Goal: Task Accomplishment & Management: Complete application form

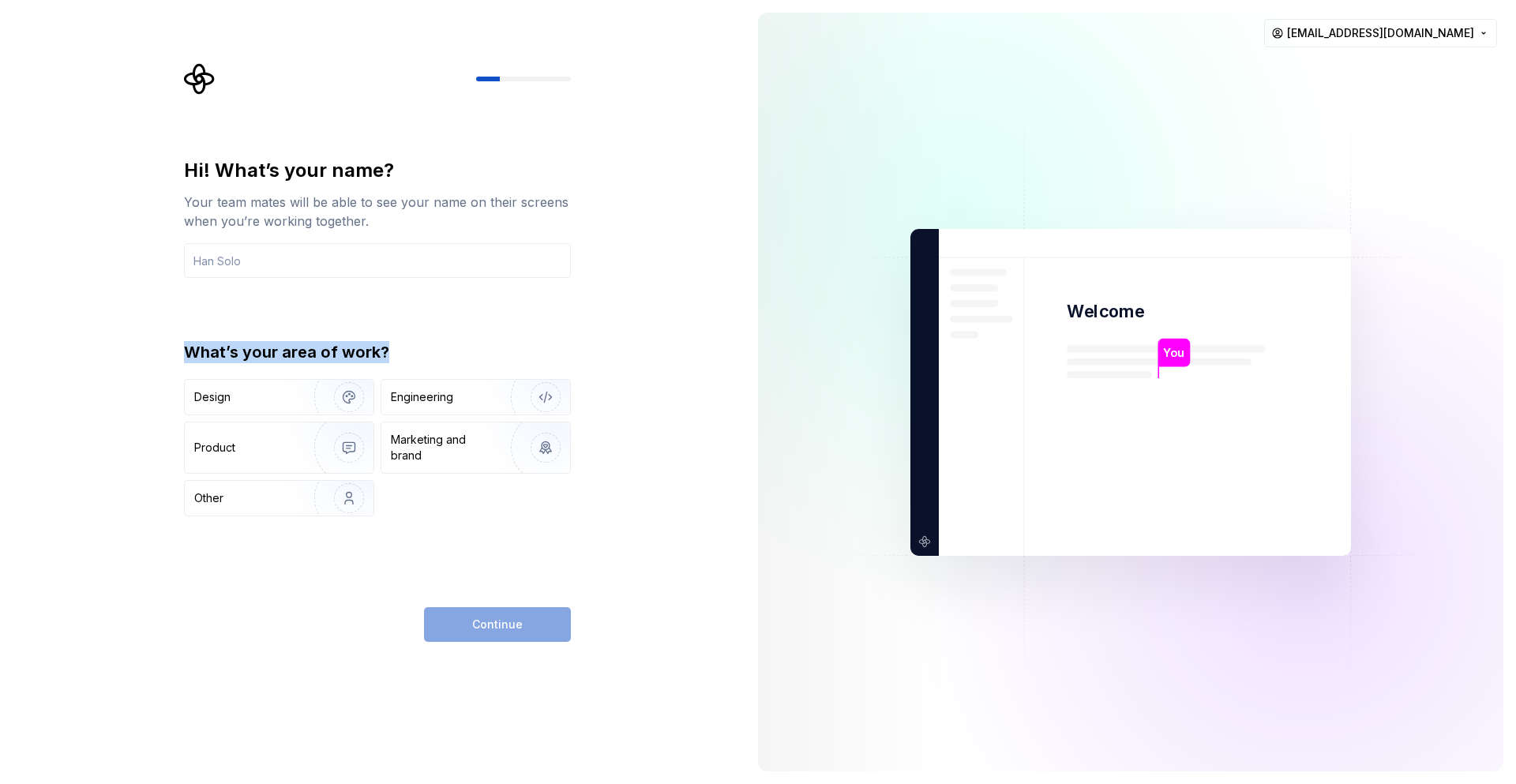
drag, startPoint x: 169, startPoint y: 351, endPoint x: 450, endPoint y: 341, distance: 281.2
click at [450, 341] on div "Hi! What’s your name? Your team mates will be able to see your name on their sc…" at bounding box center [372, 392] width 745 height 784
click at [146, 631] on div "Hi! What’s your name? Your team mates will be able to see your name on their sc…" at bounding box center [372, 392] width 745 height 784
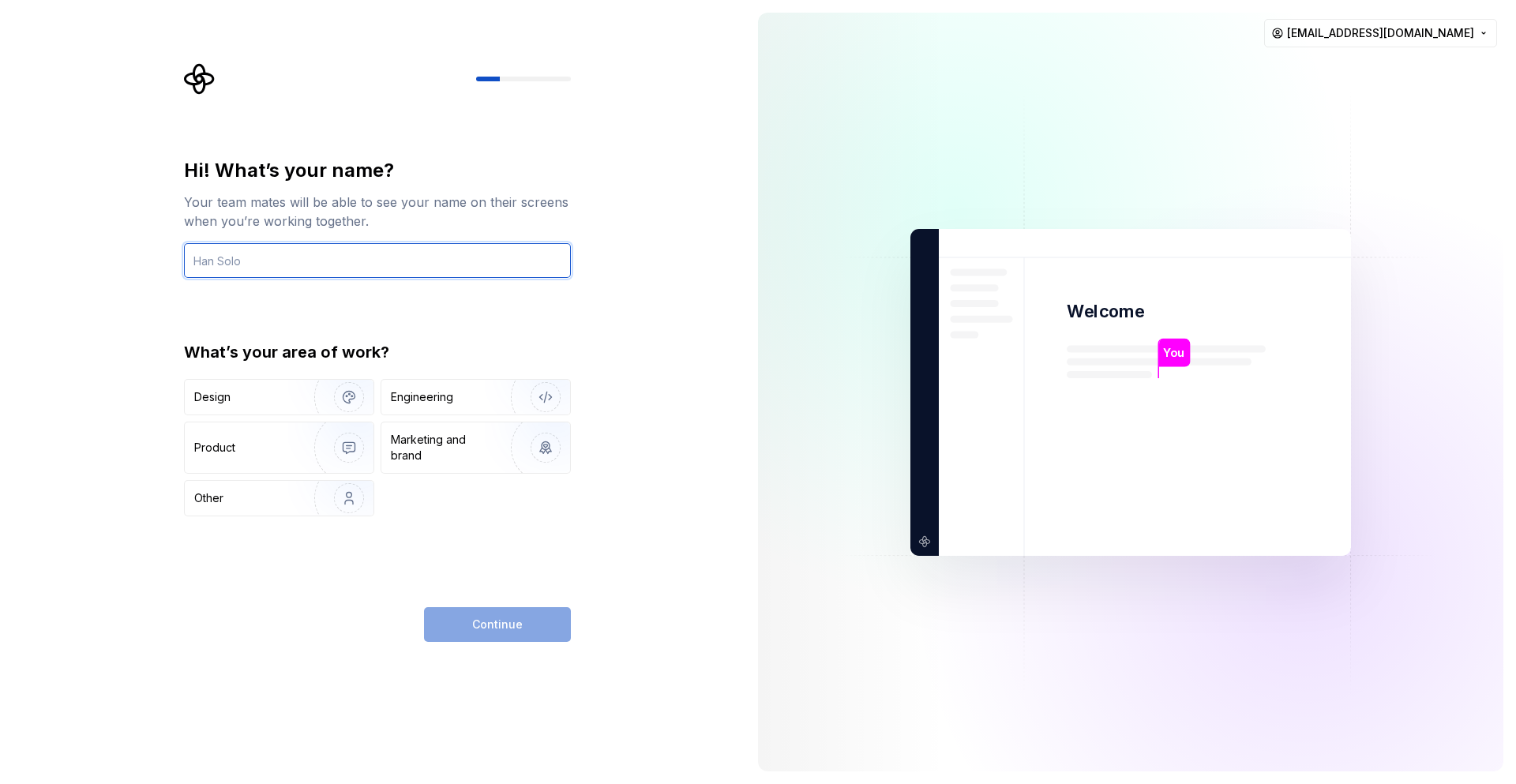
click at [229, 259] on input "text" at bounding box center [377, 261] width 387 height 35
click at [108, 326] on div "Hi! What’s your name? Your team mates will be able to see your name on their sc…" at bounding box center [372, 392] width 745 height 784
click at [317, 596] on div "Hi! What’s your name? Your team mates will be able to see your name on their sc…" at bounding box center [377, 400] width 387 height 484
click at [149, 647] on div "Hi! What’s your name? Your team mates will be able to see your name on their sc…" at bounding box center [372, 392] width 745 height 784
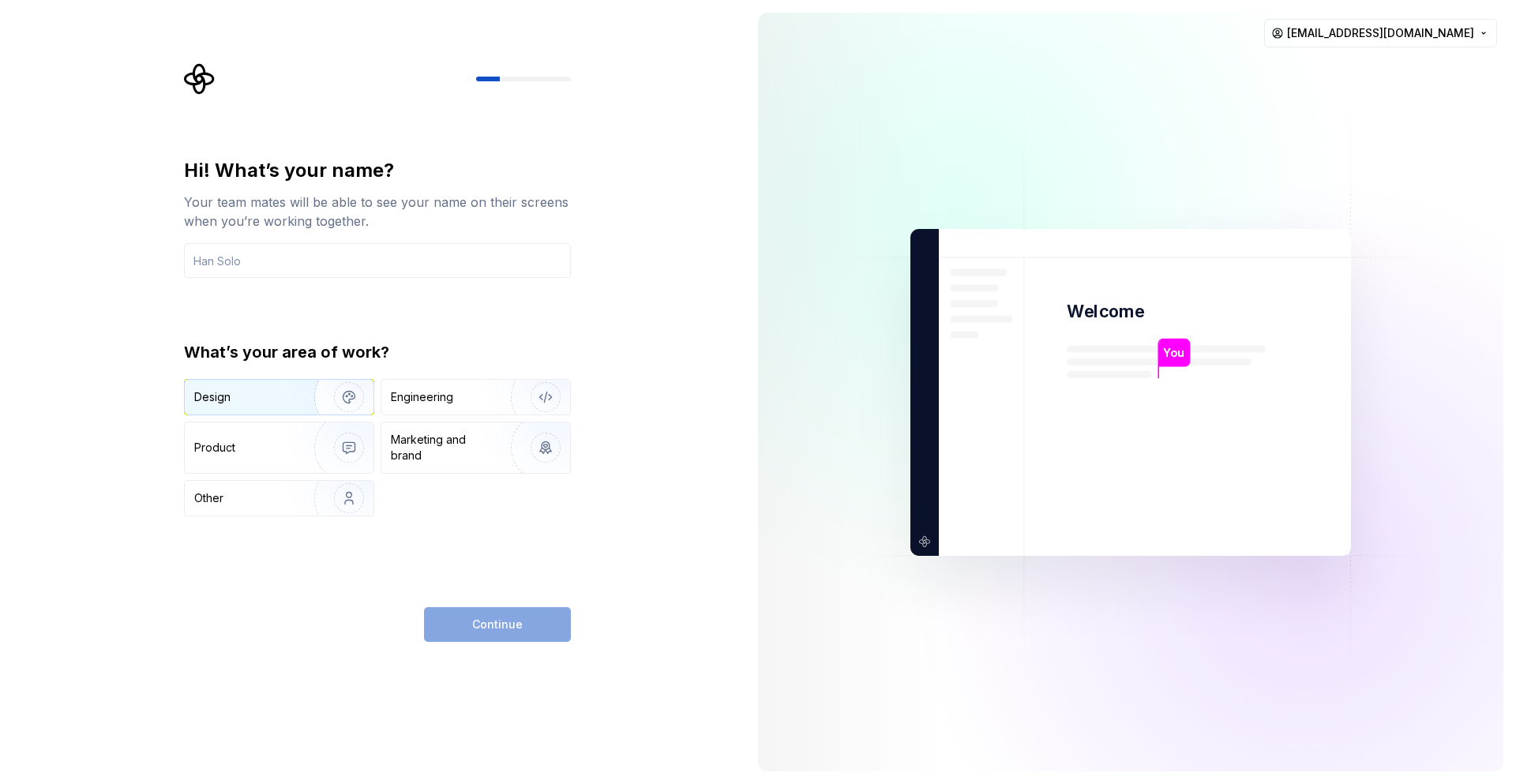
click at [232, 392] on div "Design" at bounding box center [244, 397] width 100 height 16
click at [209, 586] on div "Hi! What’s your name? Your team mates will be able to see your name on their sc…" at bounding box center [377, 400] width 387 height 484
click at [244, 254] on input "text" at bounding box center [377, 261] width 387 height 35
click at [87, 327] on div "Hi! What’s your name? Your team mates will be able to see your name on their sc…" at bounding box center [372, 392] width 745 height 784
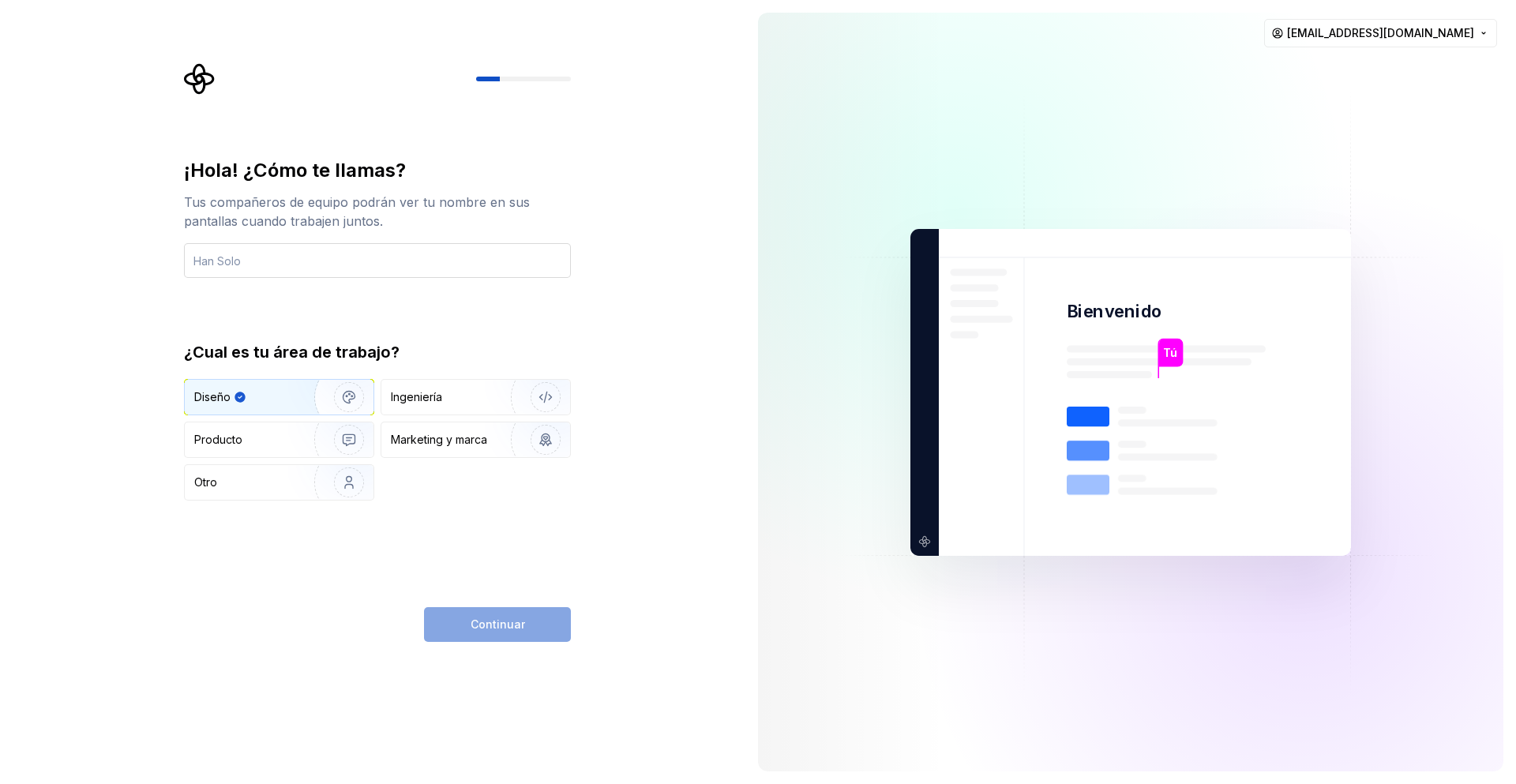
click at [241, 256] on input "text" at bounding box center [377, 261] width 387 height 35
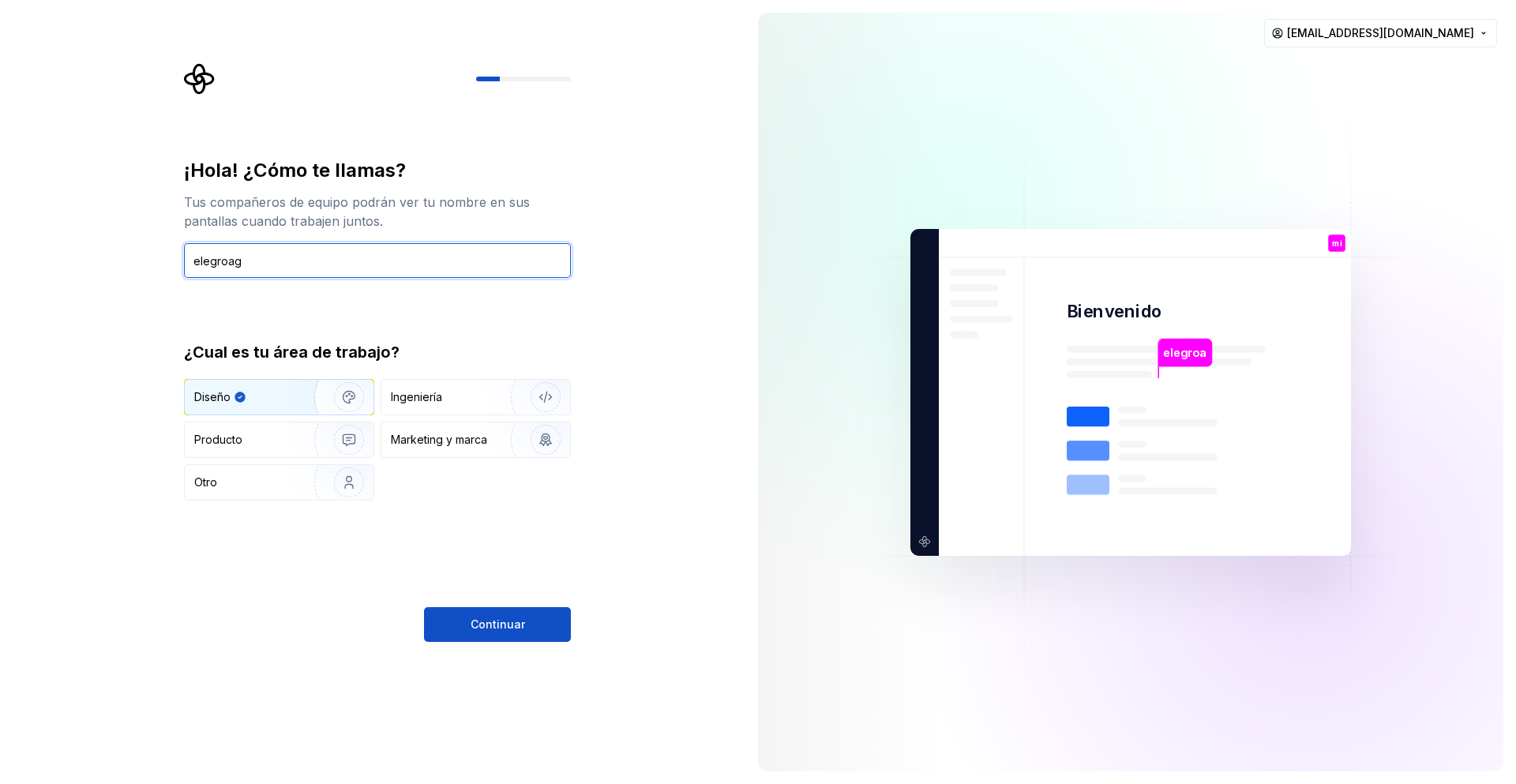
type input "elegroag"
click at [231, 634] on div "Continuar" at bounding box center [377, 624] width 387 height 35
click at [573, 620] on div "¡Hola! ¿Cómo te llamas? Tus compañeros de equipo podrán ver tu nombre en sus pa…" at bounding box center [382, 352] width 415 height 578
click at [496, 624] on font "Continuar" at bounding box center [497, 624] width 54 height 13
click at [108, 663] on div "¡Hola! ¿Cómo te llamas? Tus compañeros de equipo podrán ver tu nombre en sus pa…" at bounding box center [372, 392] width 745 height 784
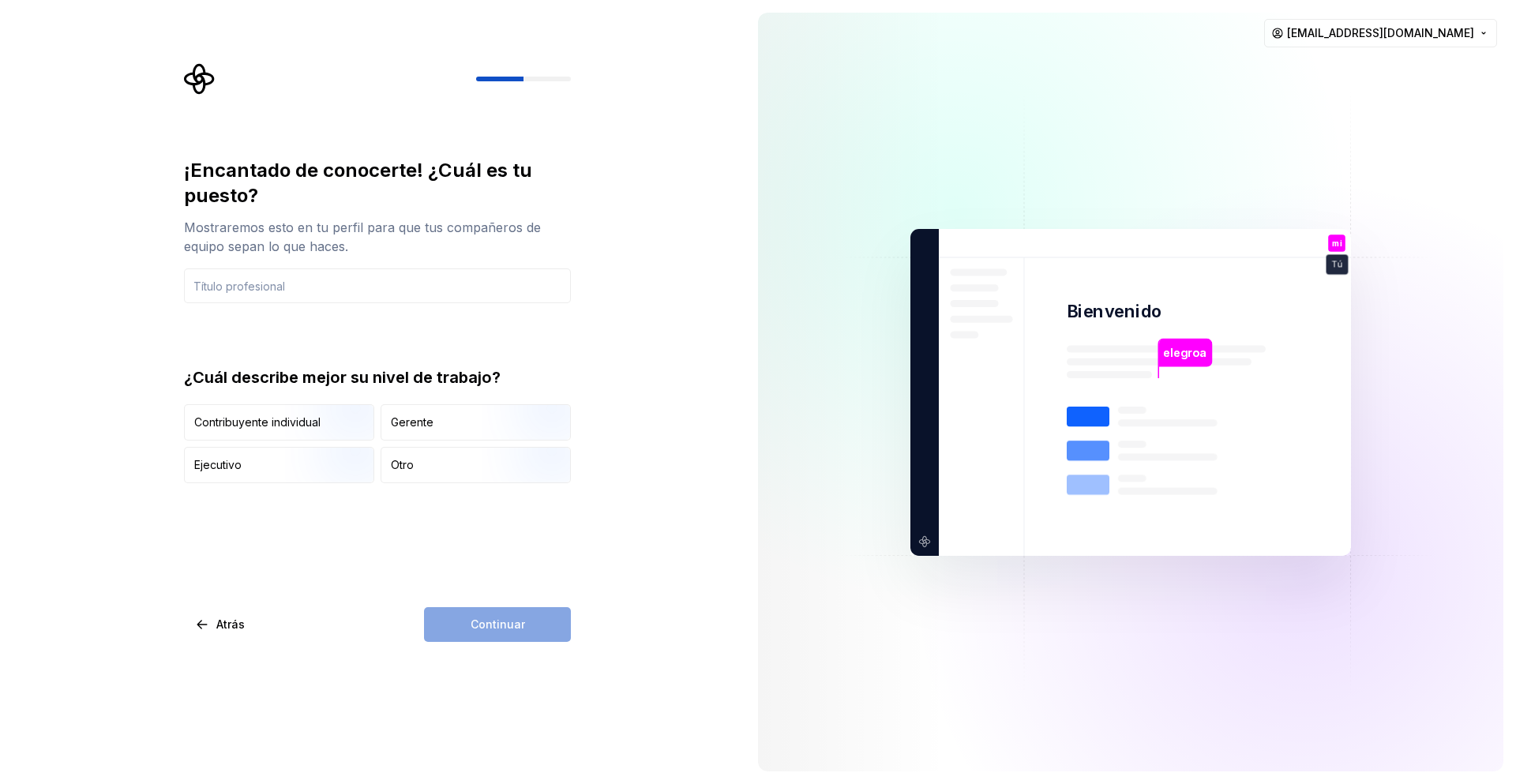
click at [99, 262] on div "¡Encantado de conocerte! ¿Cuál es tu puesto? Mostraremos esto en tu perfil para…" at bounding box center [372, 392] width 745 height 784
click at [298, 269] on input "text" at bounding box center [377, 285] width 387 height 35
click at [452, 461] on div "Otro" at bounding box center [476, 464] width 188 height 35
click at [256, 293] on input "text" at bounding box center [377, 285] width 387 height 35
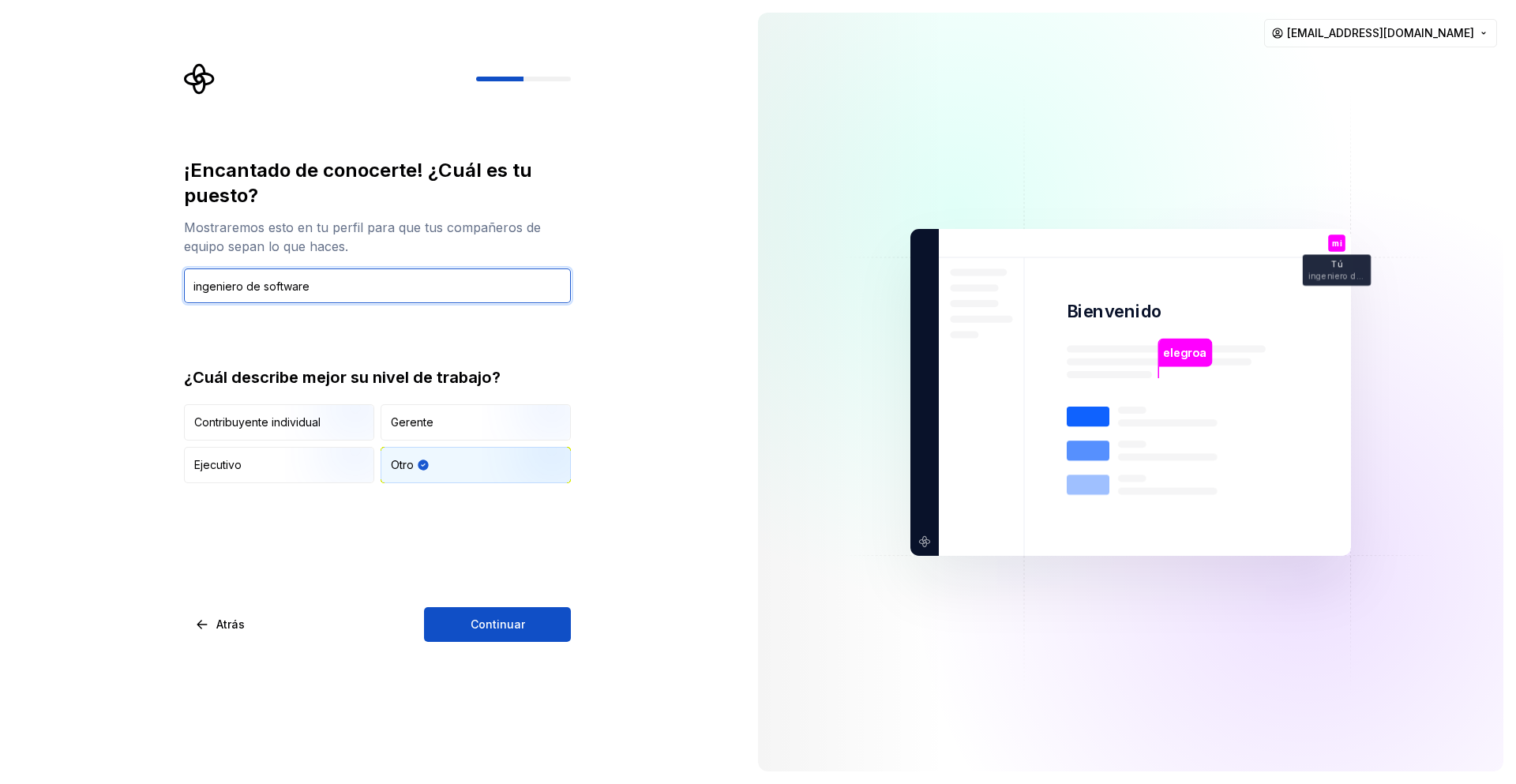
type input "ingeniero de software"
click at [255, 531] on div "¡Encantado de conocerte! ¿Cuál es tu puesto? Mostraremos esto en tu perfil para…" at bounding box center [377, 400] width 387 height 484
click at [497, 626] on font "Continuar" at bounding box center [497, 624] width 54 height 13
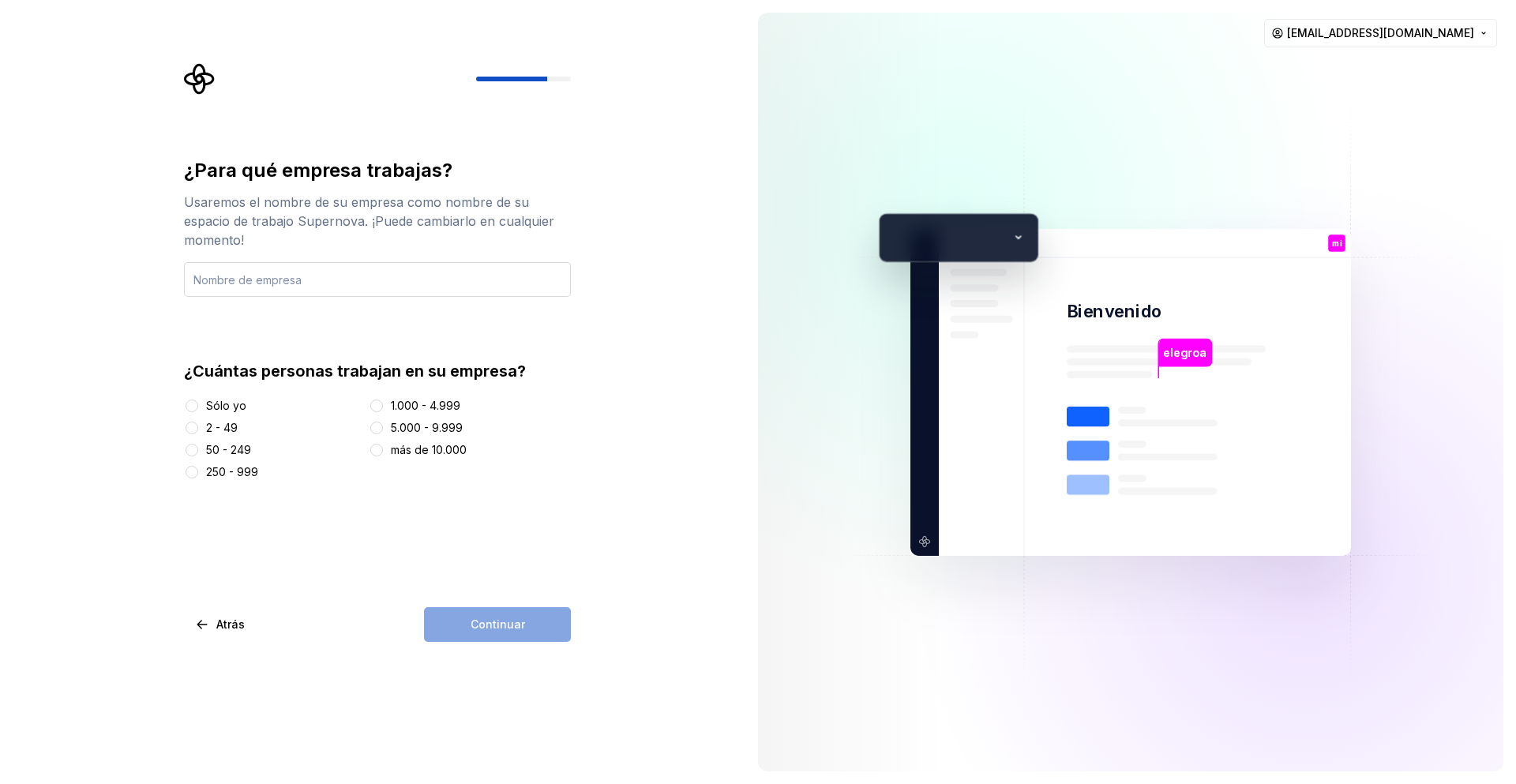
click at [235, 287] on input "text" at bounding box center [377, 279] width 387 height 35
type input "comfaca"
click at [131, 553] on div "¿Para qué empresa trabajas? Usaremos el nombre de su empresa como nombre de su …" at bounding box center [372, 392] width 745 height 784
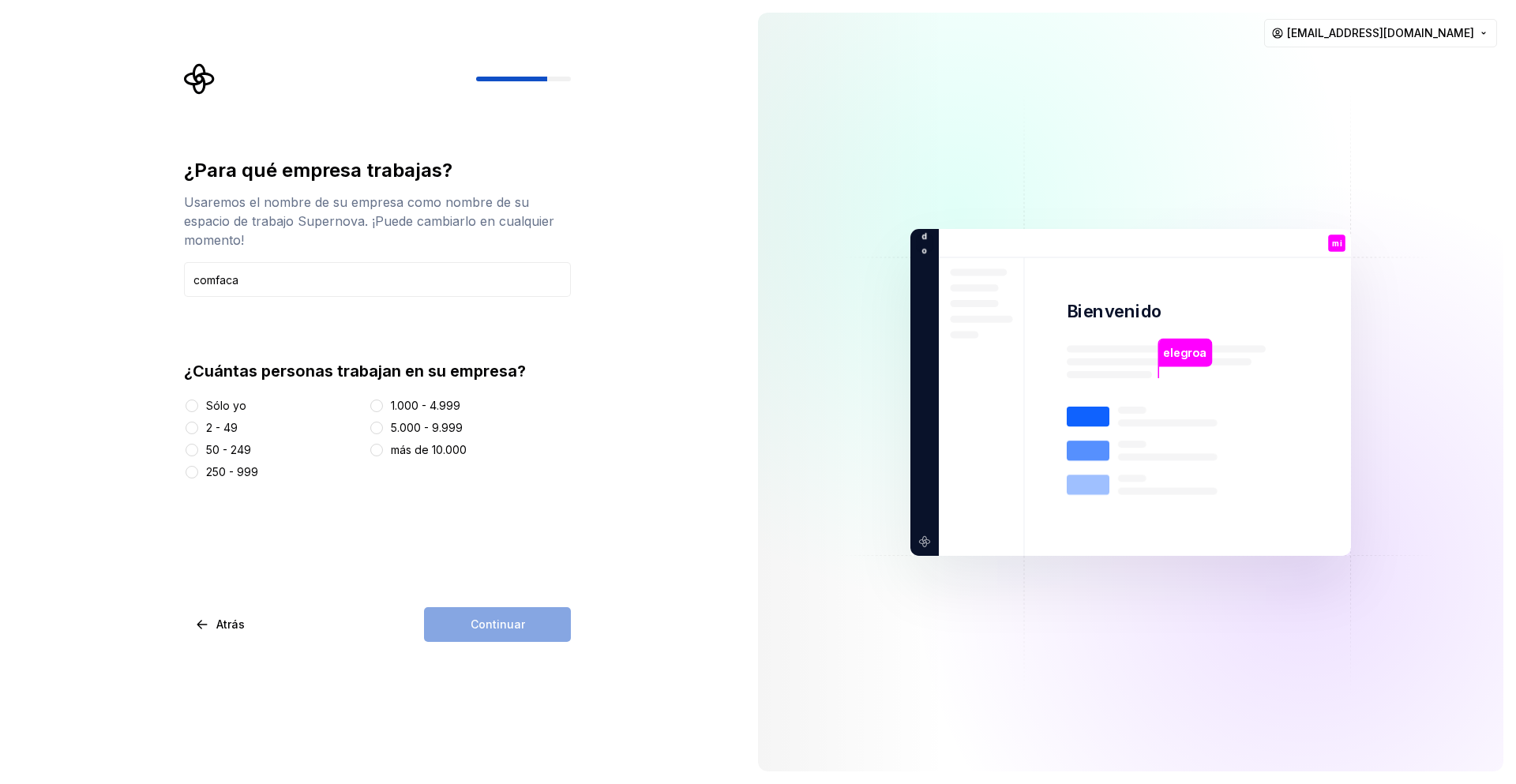
click at [211, 405] on font "Sólo yo" at bounding box center [226, 405] width 40 height 13
click at [198, 405] on button "Sólo yo" at bounding box center [191, 405] width 12 height 12
click at [147, 529] on div "¿Para qué empresa trabajas? Usaremos el nombre de su empresa como nombre de su …" at bounding box center [372, 392] width 745 height 784
click at [505, 623] on font "Continuar" at bounding box center [497, 624] width 54 height 13
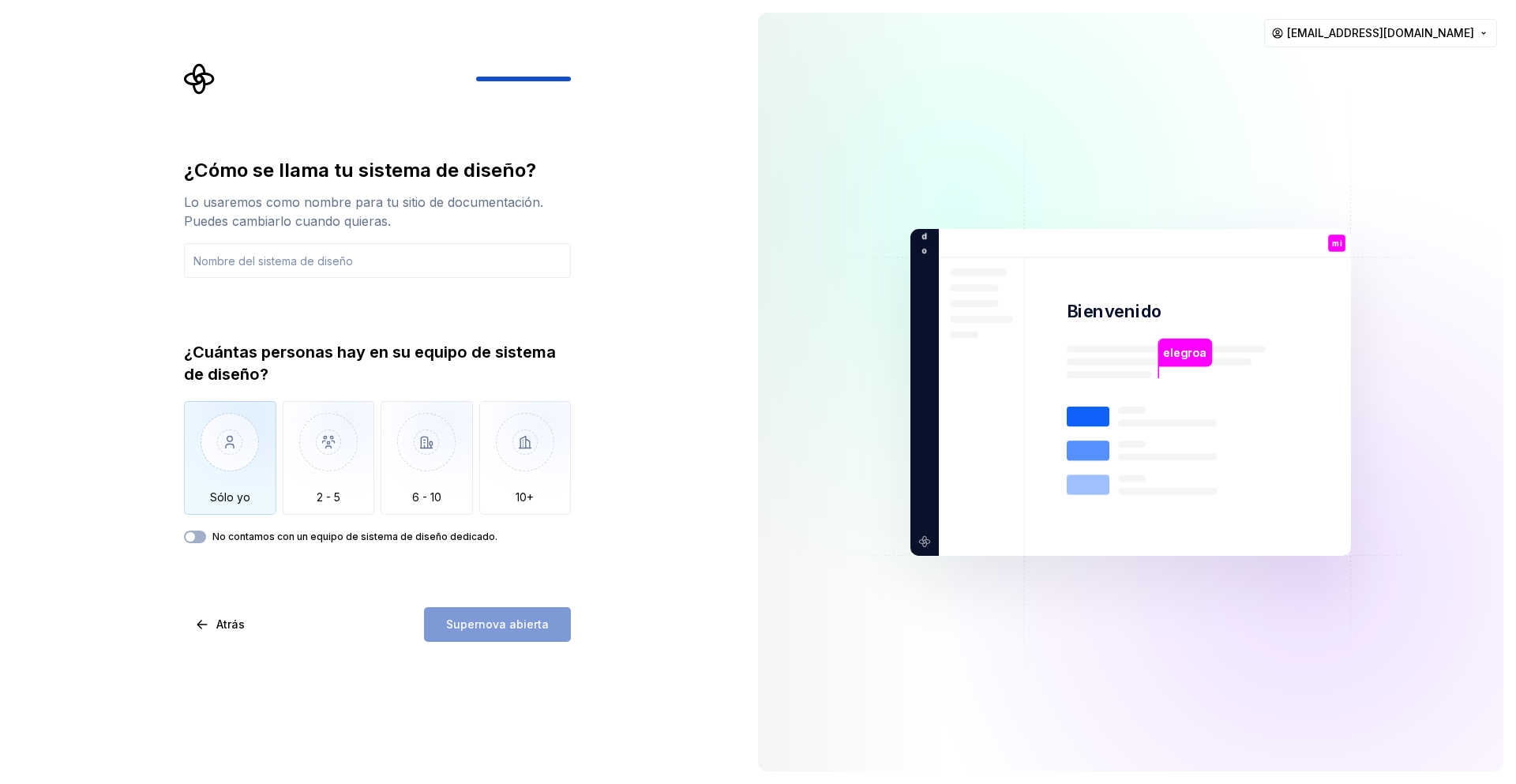
click at [227, 444] on img "button" at bounding box center [229, 453] width 92 height 106
click at [108, 494] on div "¿Cómo se llama tu sistema de diseño? Lo usaremos como nombre para tu sitio de d…" at bounding box center [372, 392] width 745 height 784
click at [245, 264] on input "text" at bounding box center [377, 261] width 387 height 35
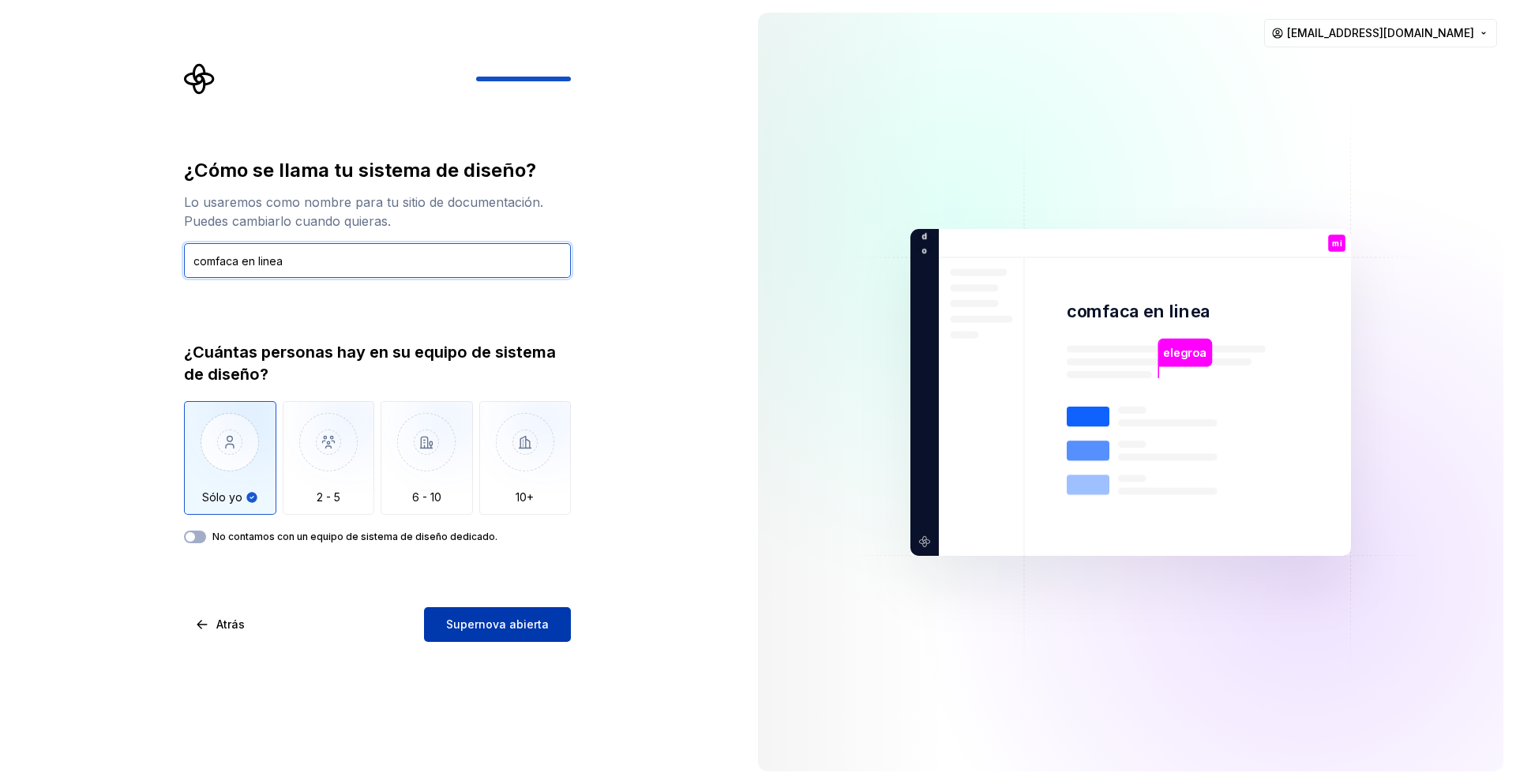
type input "comfaca en linea"
click at [280, 684] on div "¿Cómo se llama tu sistema de diseño? Lo usaremos como nombre para tu sitio de d…" at bounding box center [372, 392] width 745 height 784
click at [453, 680] on div "¿Cómo se llama tu sistema de diseño? Lo usaremos como nombre para tu sitio de d…" at bounding box center [372, 392] width 745 height 784
click at [482, 630] on font "Supernova abierta" at bounding box center [498, 624] width 103 height 13
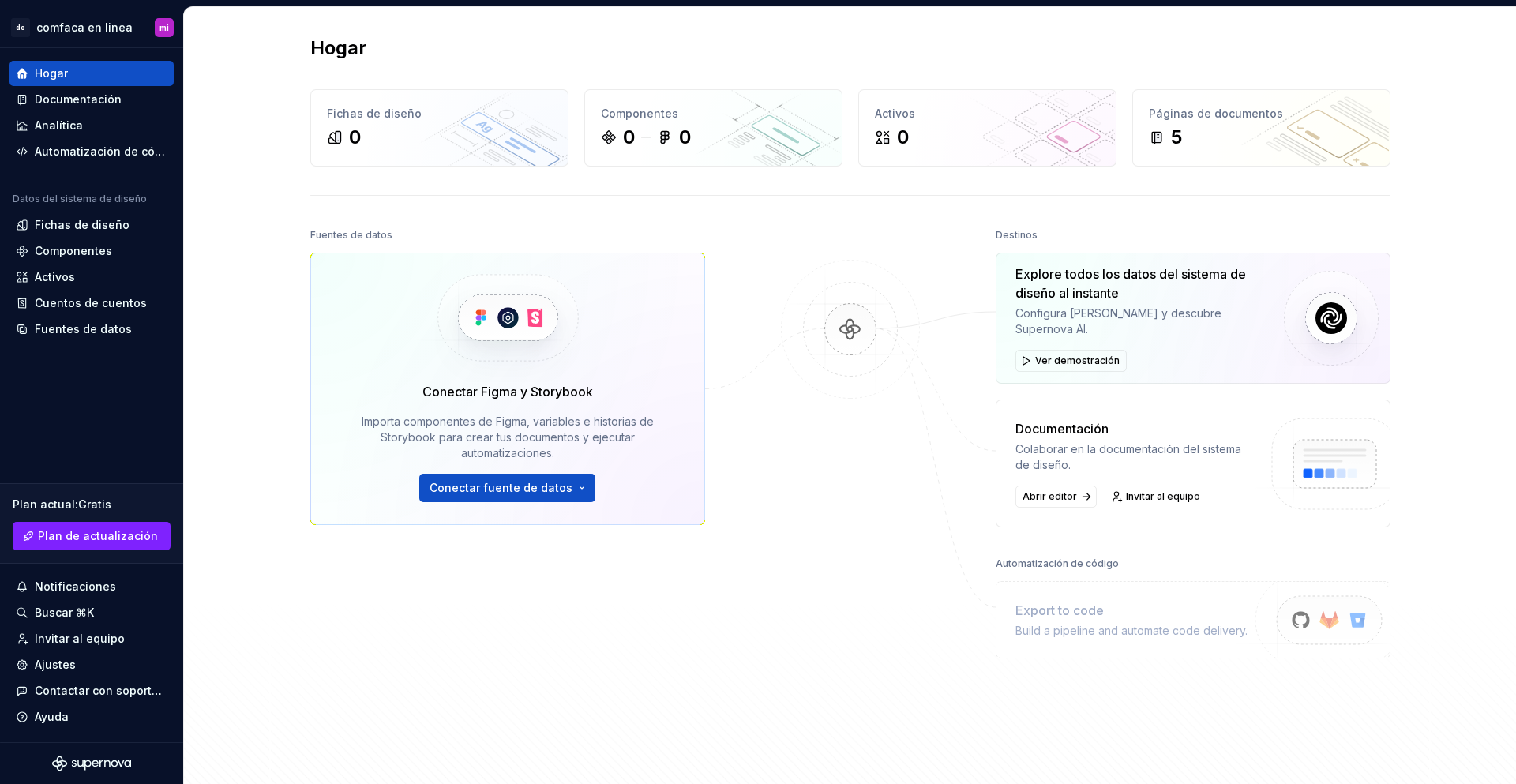
click at [537, 620] on div "Fuentes de datos Conectar Figma y Storybook Importa componentes de Figma, varia…" at bounding box center [507, 460] width 395 height 470
click at [218, 103] on div "Hogar Fichas de diseño 0 Componentes 0 0 Activos 0 Páginas de documentos 5 Fuen…" at bounding box center [850, 397] width 1332 height 780
click at [183, 494] on div "Plan actual : Gratis Plan de actualización" at bounding box center [91, 523] width 183 height 81
click at [197, 525] on div "Hogar Fichas de diseño 0 Componentes 0 0 Activos 0 Páginas de documentos 5 Fuen…" at bounding box center [850, 397] width 1332 height 780
click at [310, 428] on div "Conectar Figma y Storybook Importa componentes de Figma, variables e historias …" at bounding box center [507, 388] width 395 height 272
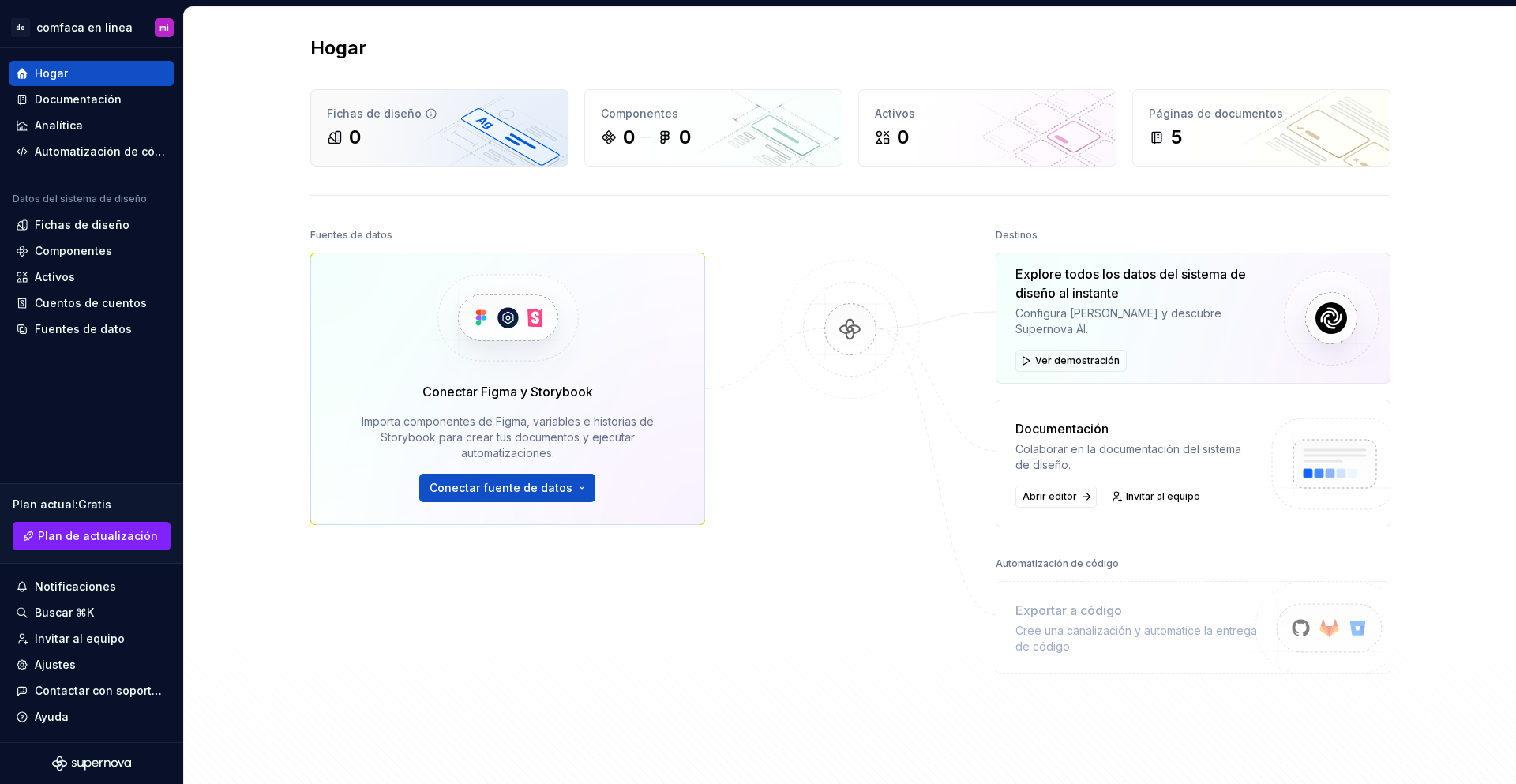
click at [405, 129] on div "0" at bounding box center [439, 137] width 225 height 26
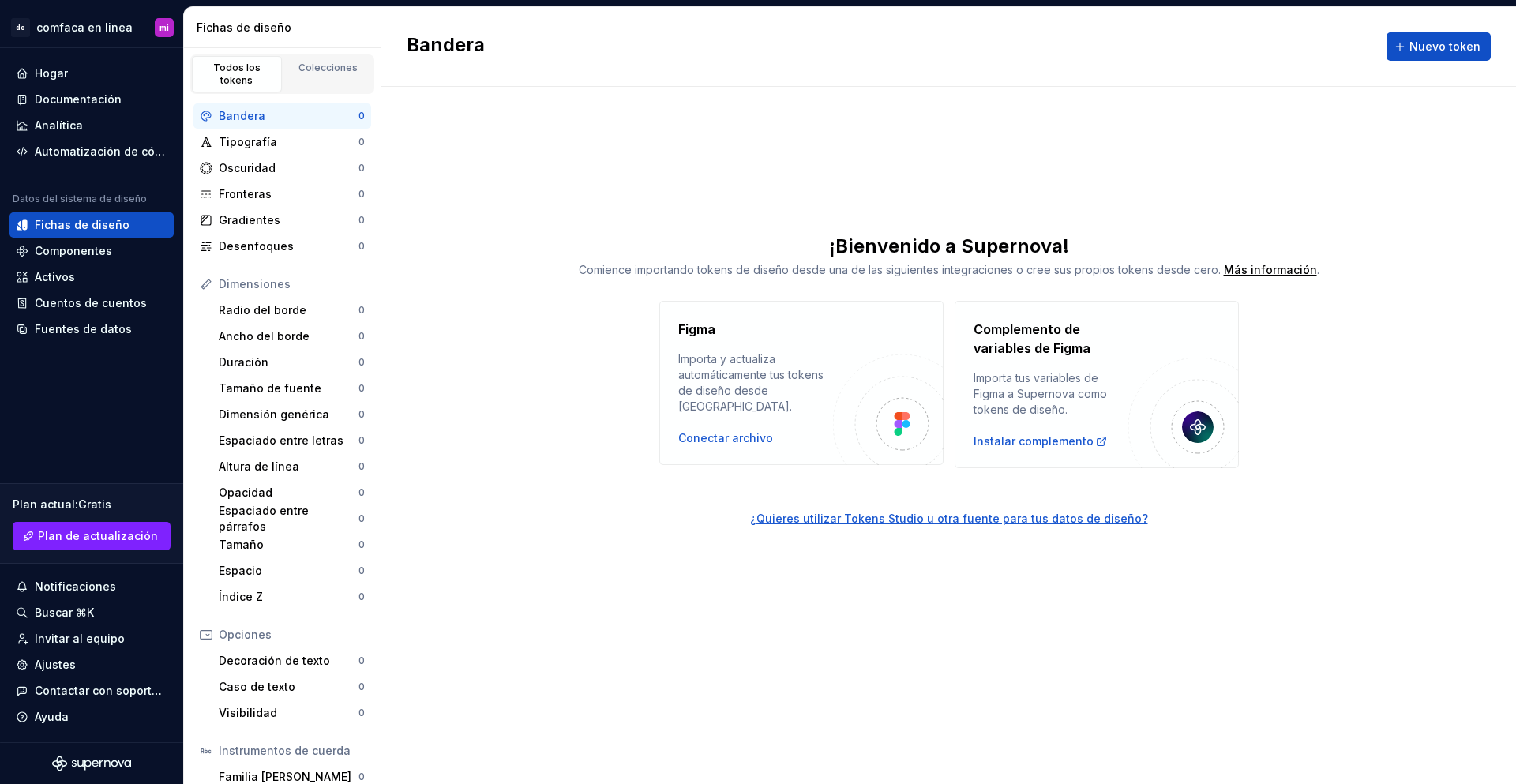
click at [591, 582] on div "Bandera Nuevo token ¡Bienvenido a Supernova! Comience importando tokens de dise…" at bounding box center [949, 395] width 1134 height 776
click at [579, 226] on div "Bandera Nuevo token ¡Bienvenido a Supernova! Comience importando tokens de dise…" at bounding box center [949, 395] width 1134 height 776
click at [56, 75] on font "Hogar" at bounding box center [51, 73] width 33 height 13
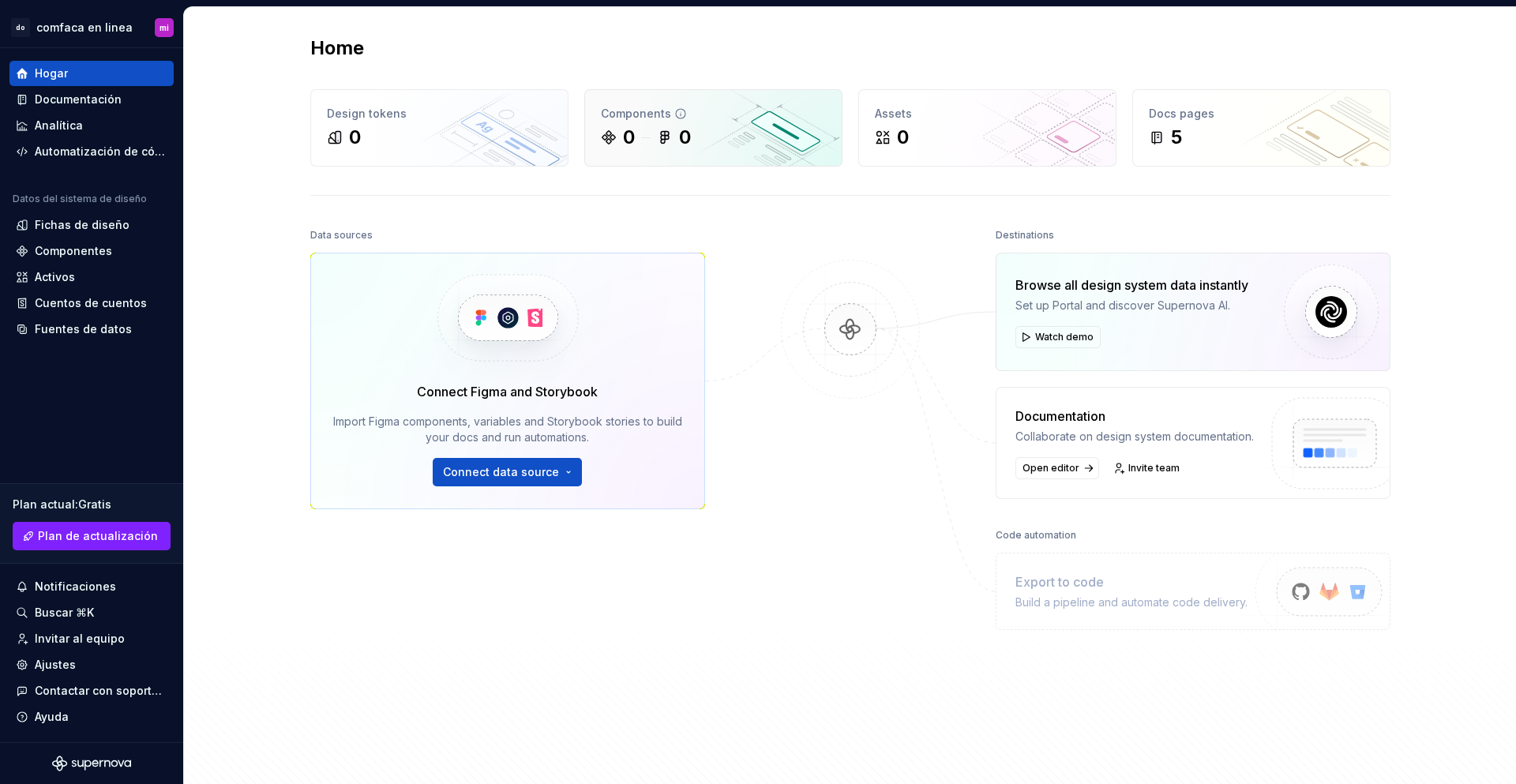
click at [738, 127] on div "0 0" at bounding box center [713, 137] width 225 height 26
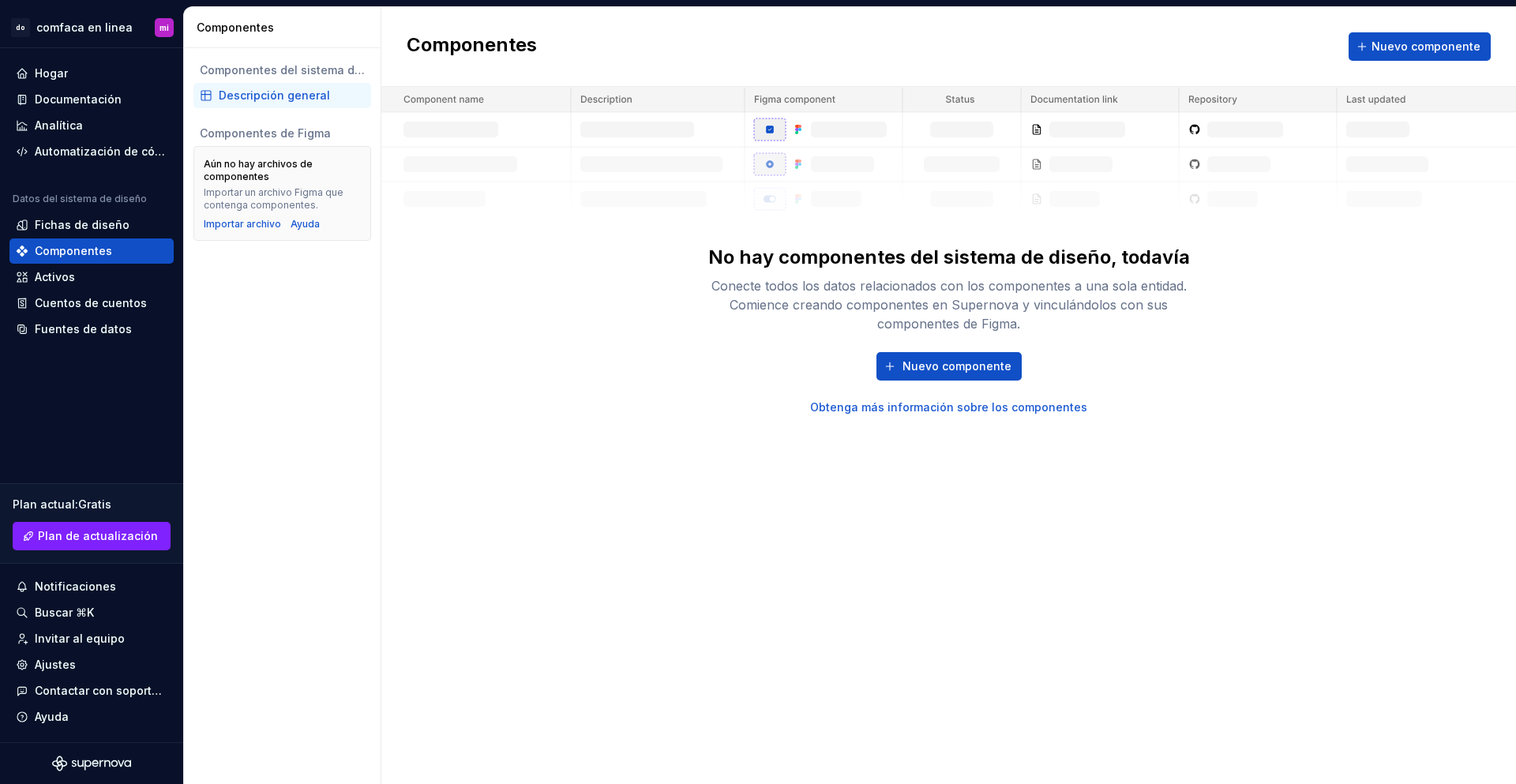
click at [698, 363] on div "Nuevo componente Obtenga más información sobre los componentes" at bounding box center [949, 383] width 505 height 63
click at [748, 385] on div "Nuevo componente Obtenga más información sobre los componentes" at bounding box center [949, 383] width 505 height 63
click at [63, 225] on font "Fichas de diseño" at bounding box center [83, 225] width 95 height 13
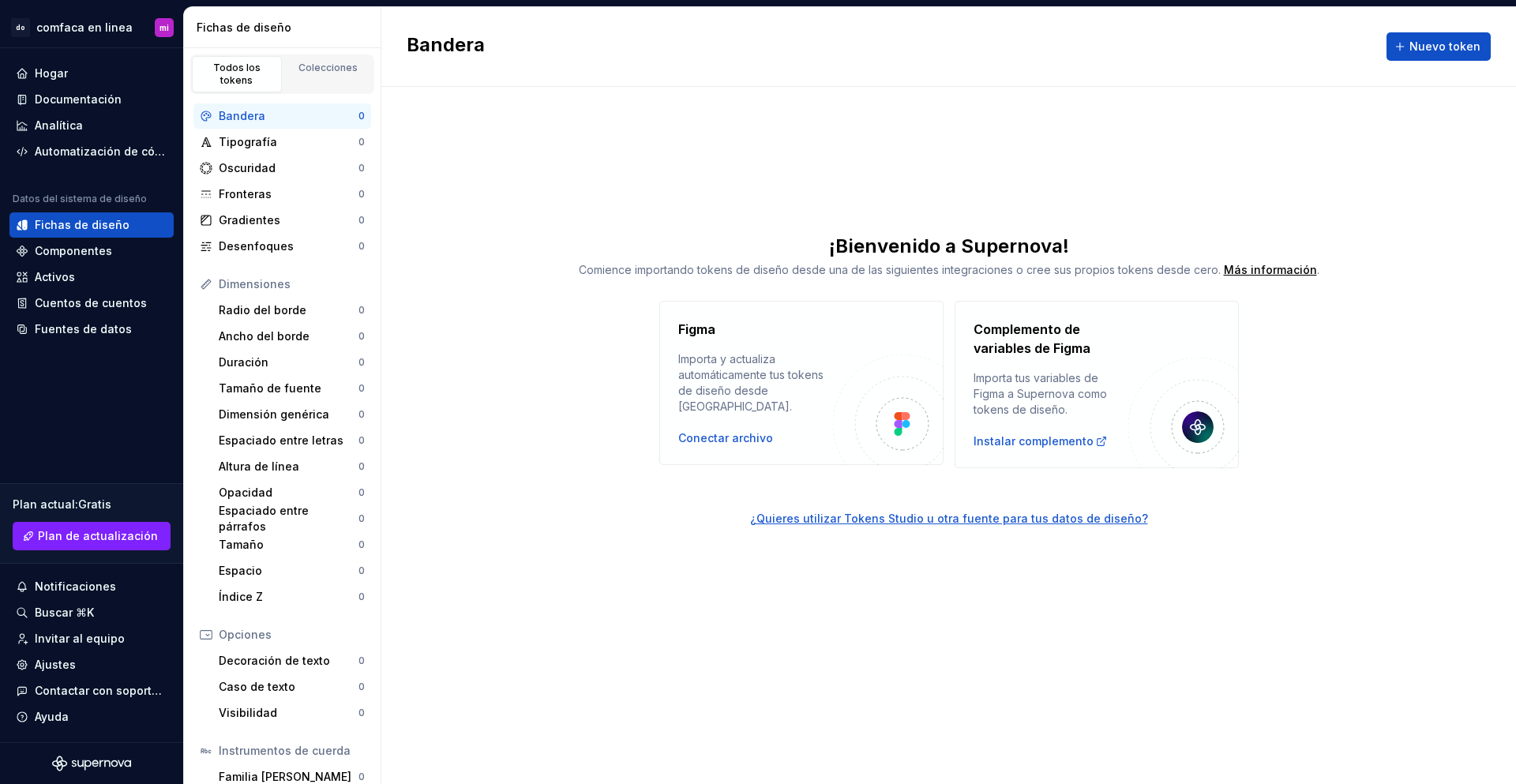
click at [457, 491] on link "¿Quieres utilizar Tokens Studio u otra fuente para tus datos de diseño?" at bounding box center [949, 497] width 1134 height 58
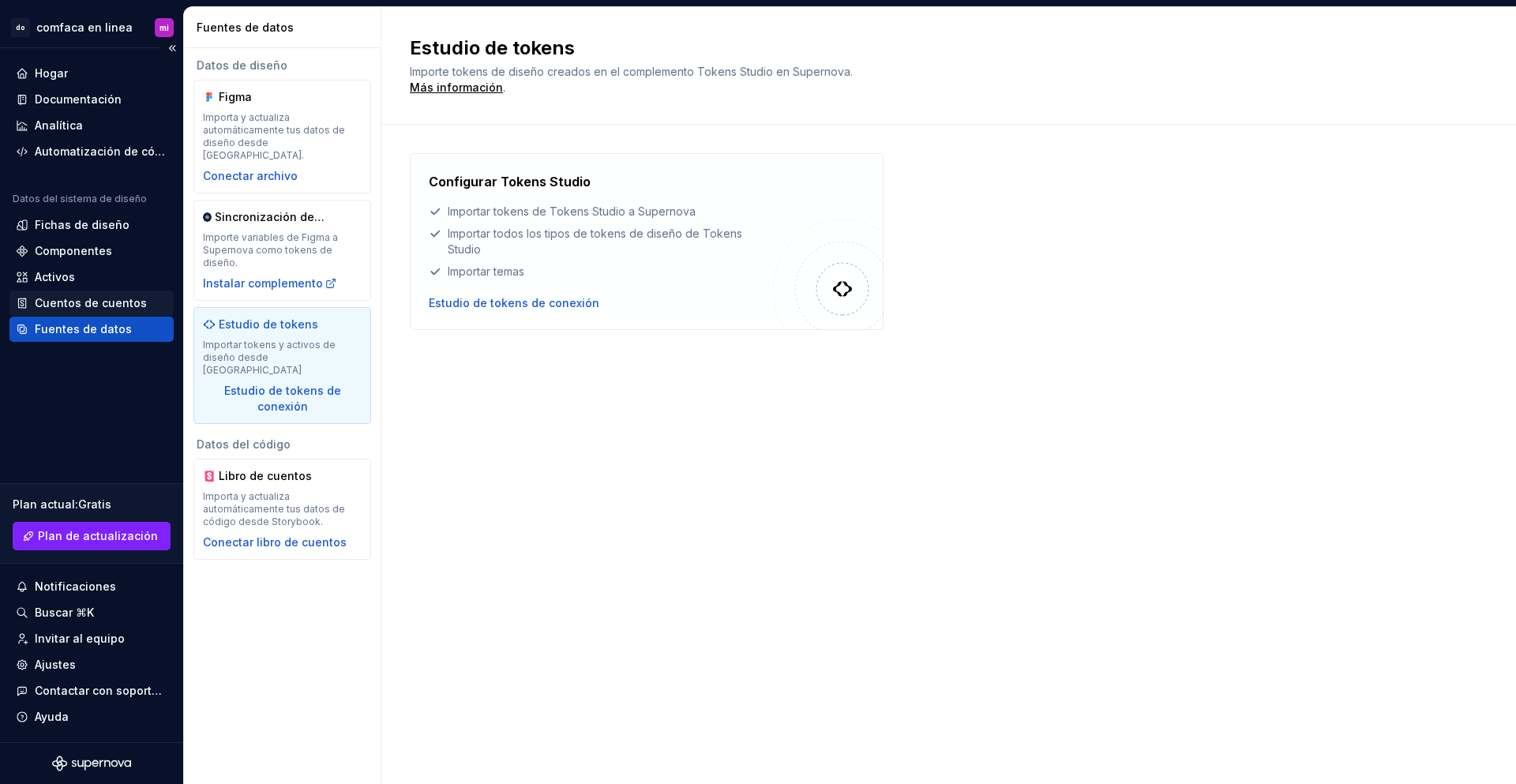
click at [58, 304] on font "Cuentos de cuentos" at bounding box center [91, 303] width 112 height 13
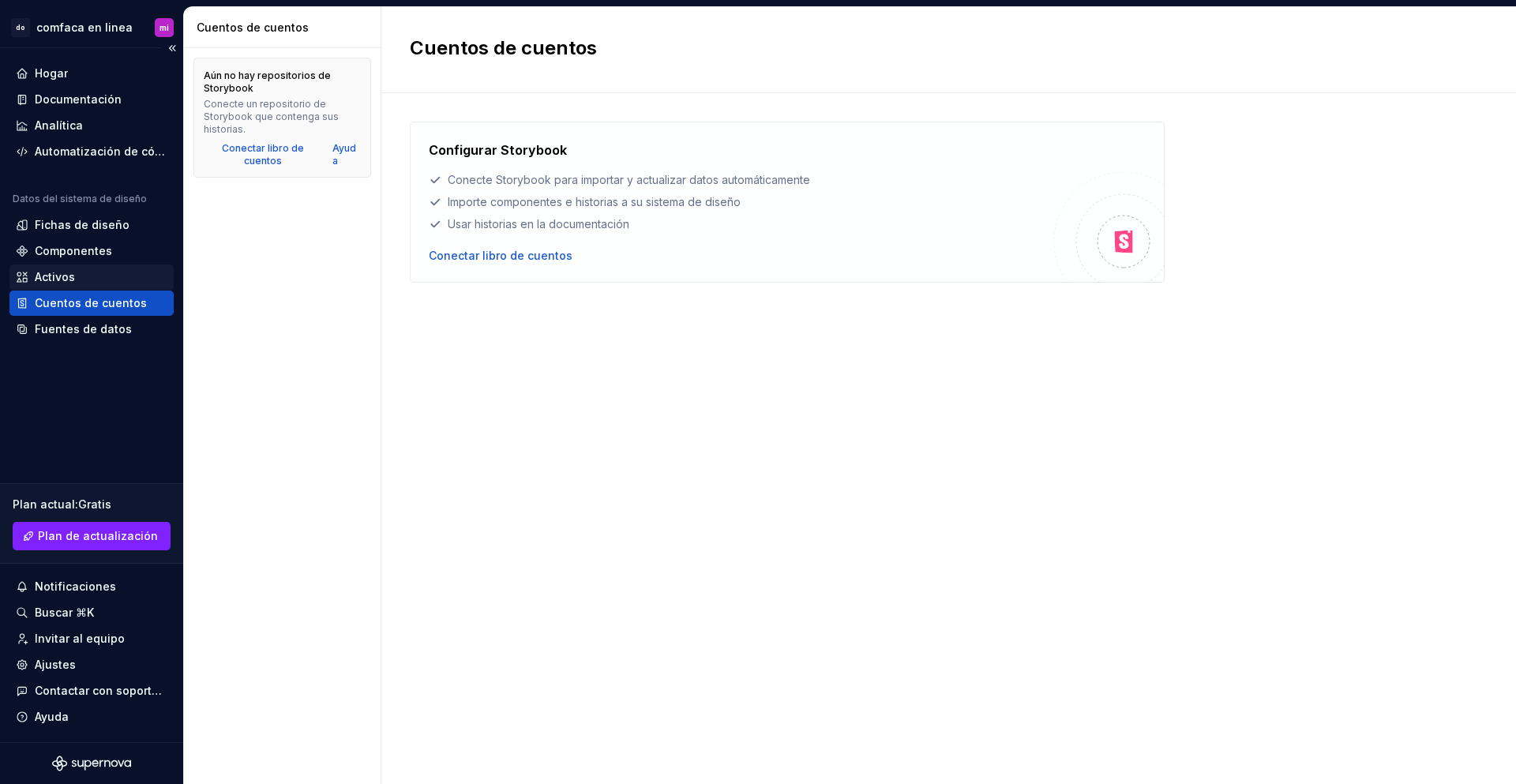
click at [64, 276] on font "Activos" at bounding box center [55, 277] width 40 height 13
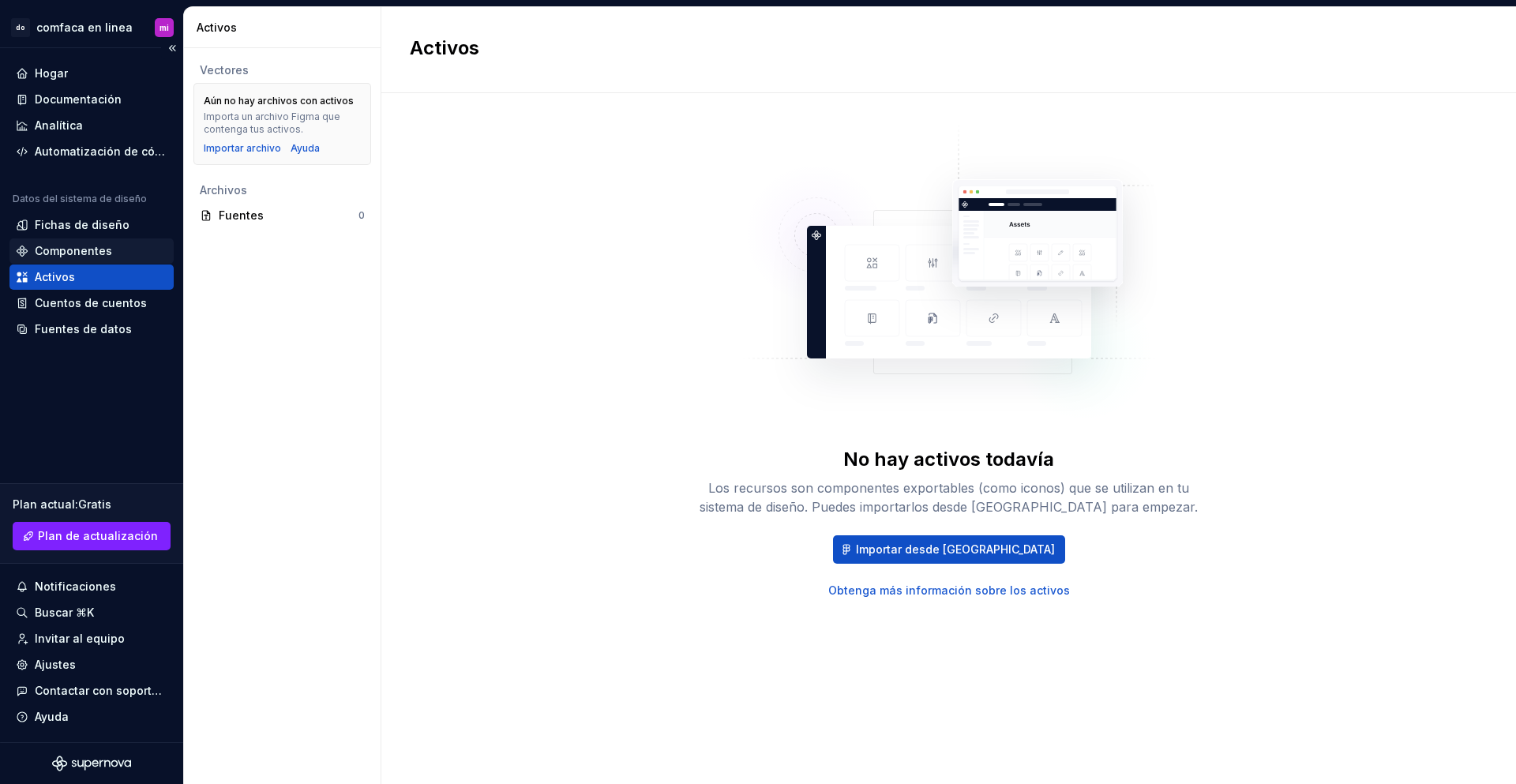
click at [80, 254] on font "Componentes" at bounding box center [73, 250] width 77 height 13
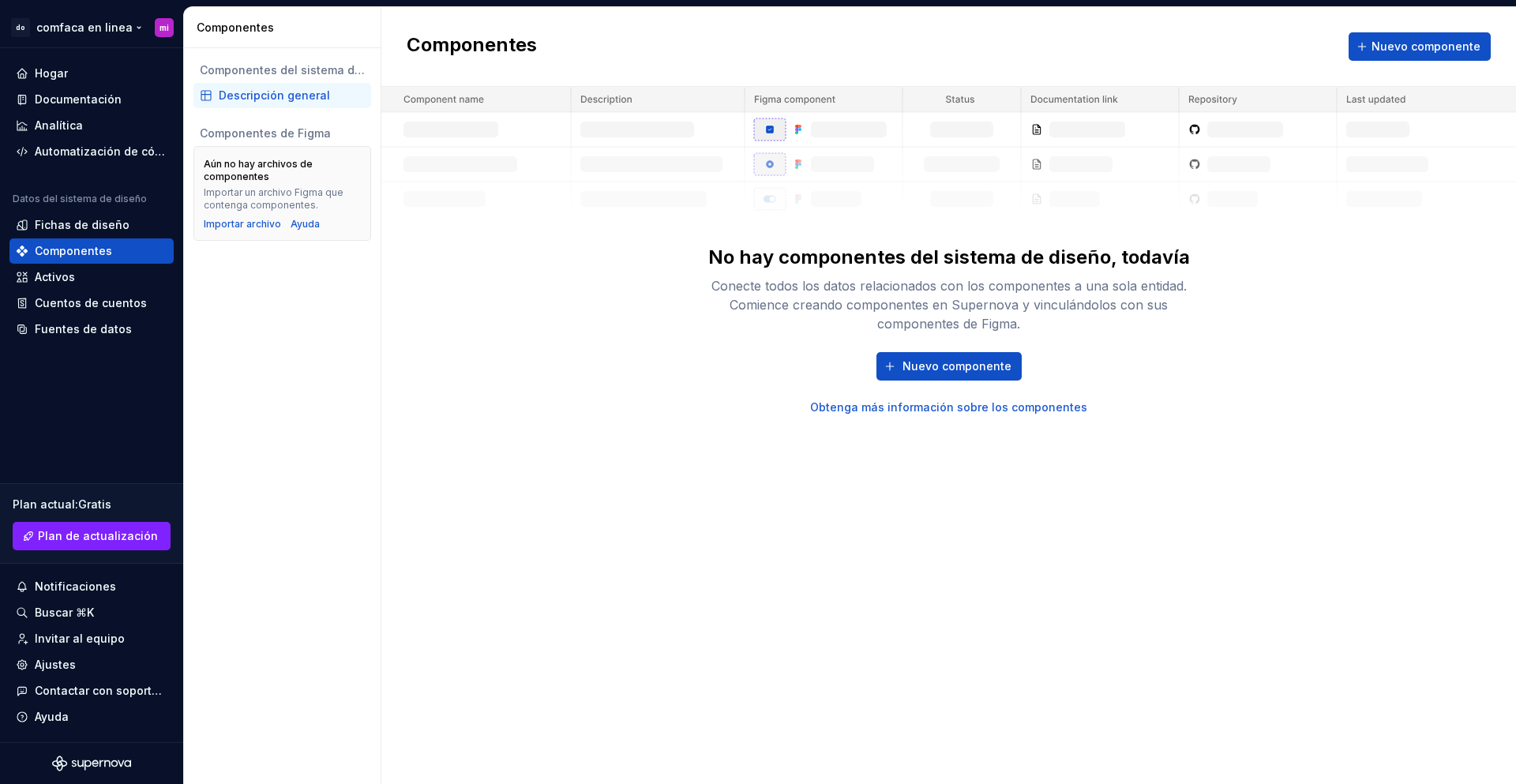
click at [63, 27] on html "Texto original Valora esta traducción Tu opinión servirá para ayudar a mejorar …" at bounding box center [758, 392] width 1516 height 784
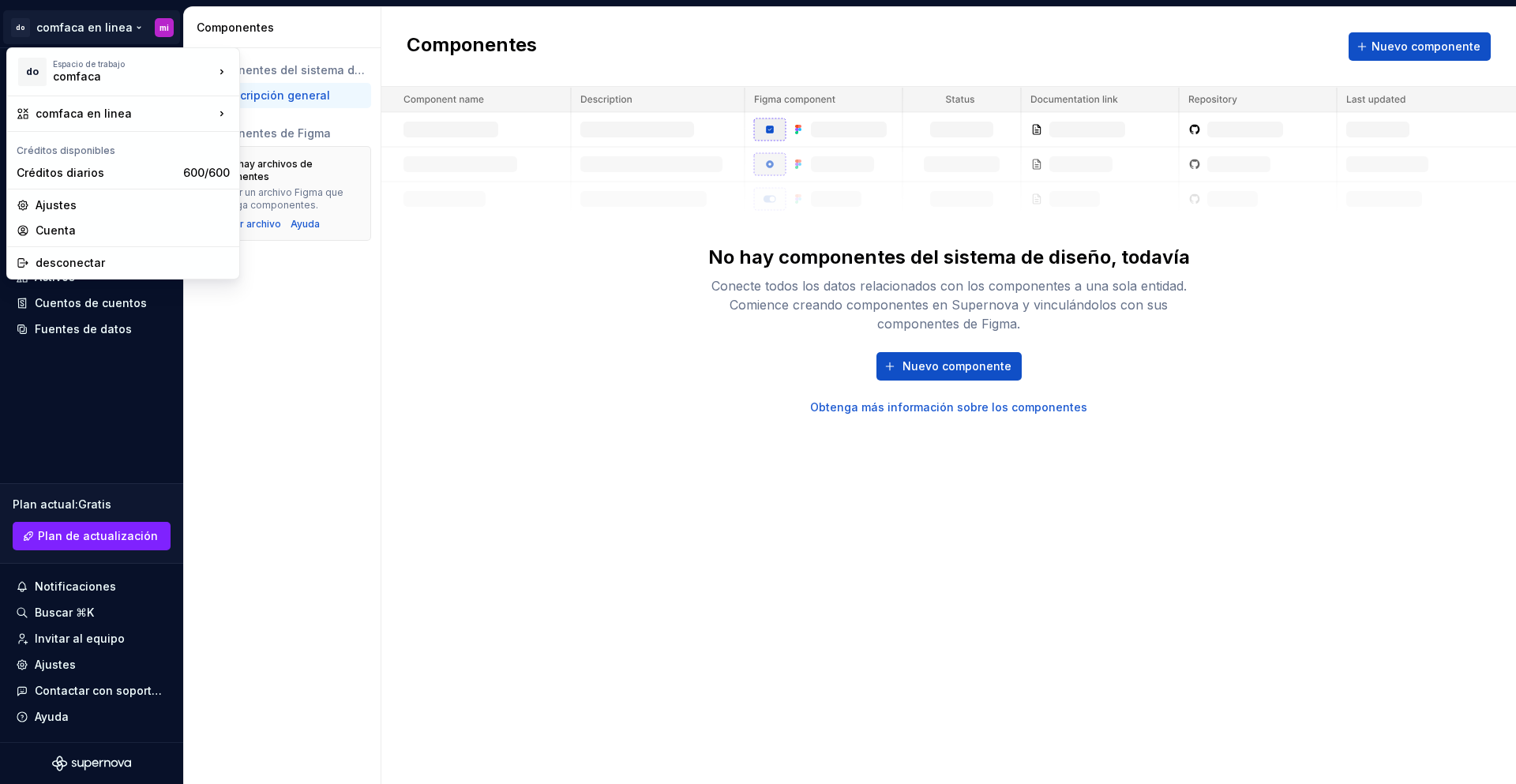
click at [273, 455] on html "Texto original Valora esta traducción Tu opinión servirá para ayudar a mejorar …" at bounding box center [758, 392] width 1516 height 784
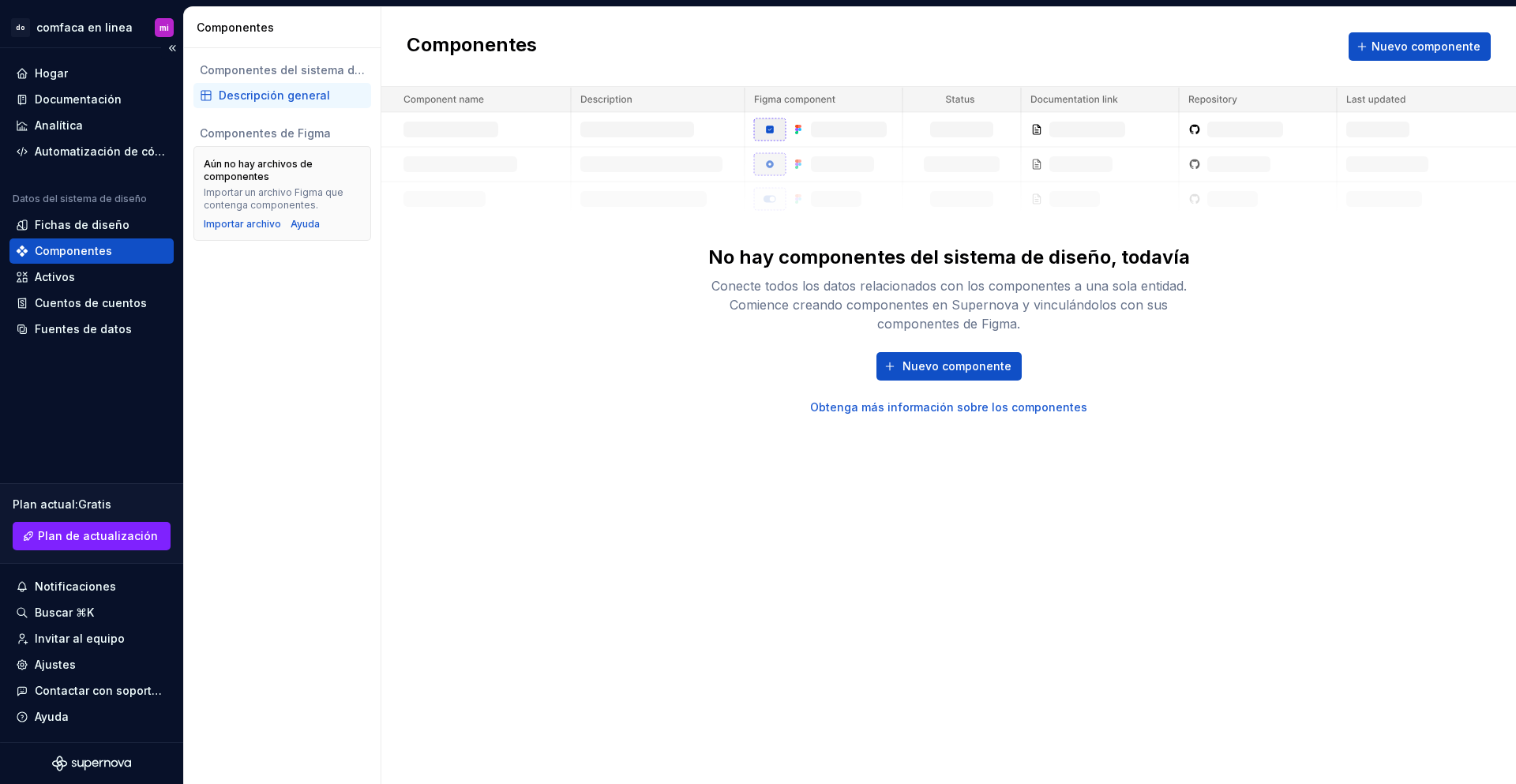
click at [104, 391] on div "Hogar Documentación Analítica Automatización de código Datos del sistema de dis…" at bounding box center [91, 395] width 183 height 694
click at [50, 410] on div "Hogar Documentación Analítica Automatización de código Datos del sistema de dis…" at bounding box center [91, 395] width 183 height 694
click at [69, 225] on font "Fichas de diseño" at bounding box center [83, 225] width 95 height 13
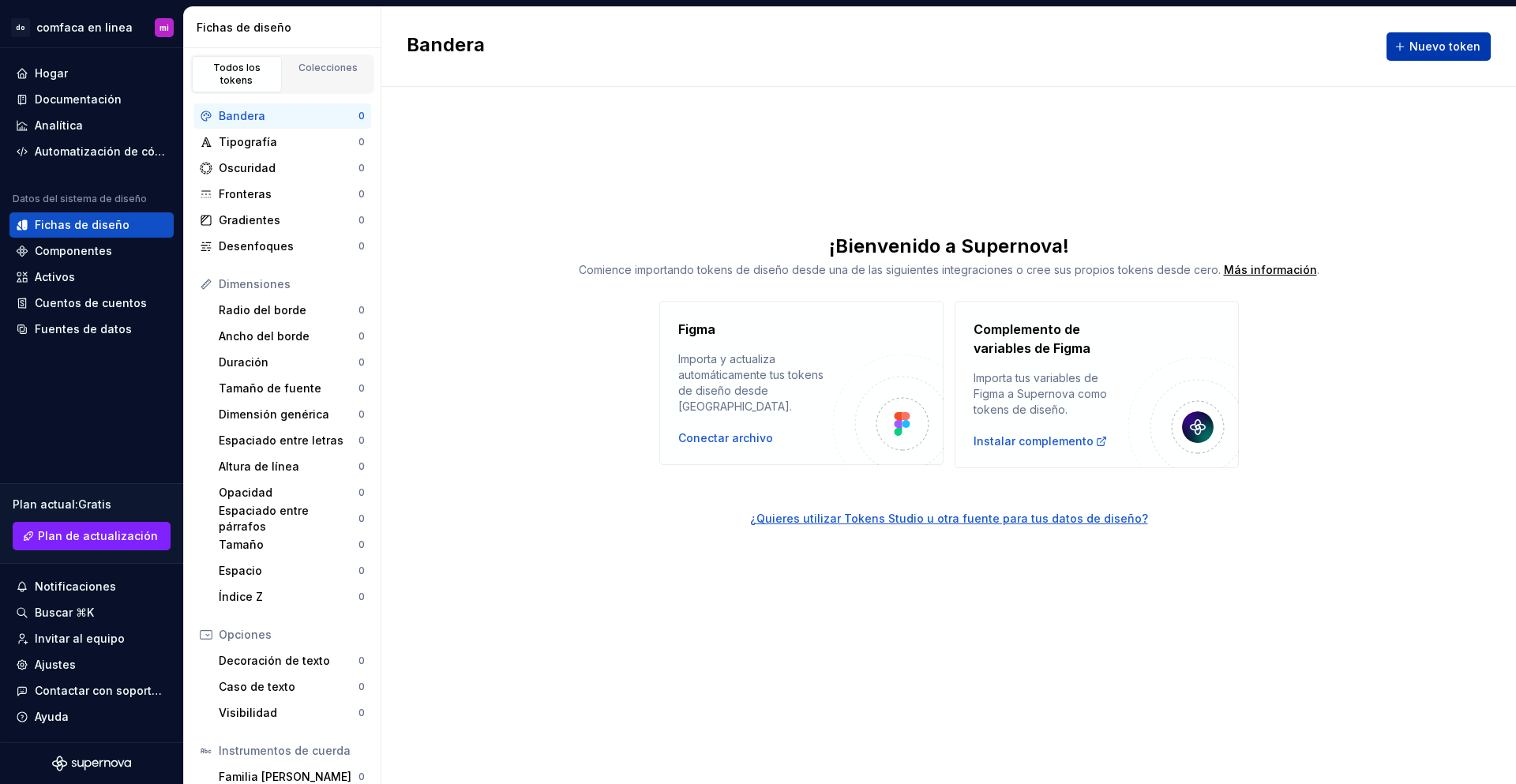
click at [1452, 51] on font "Nuevo token" at bounding box center [1445, 46] width 71 height 13
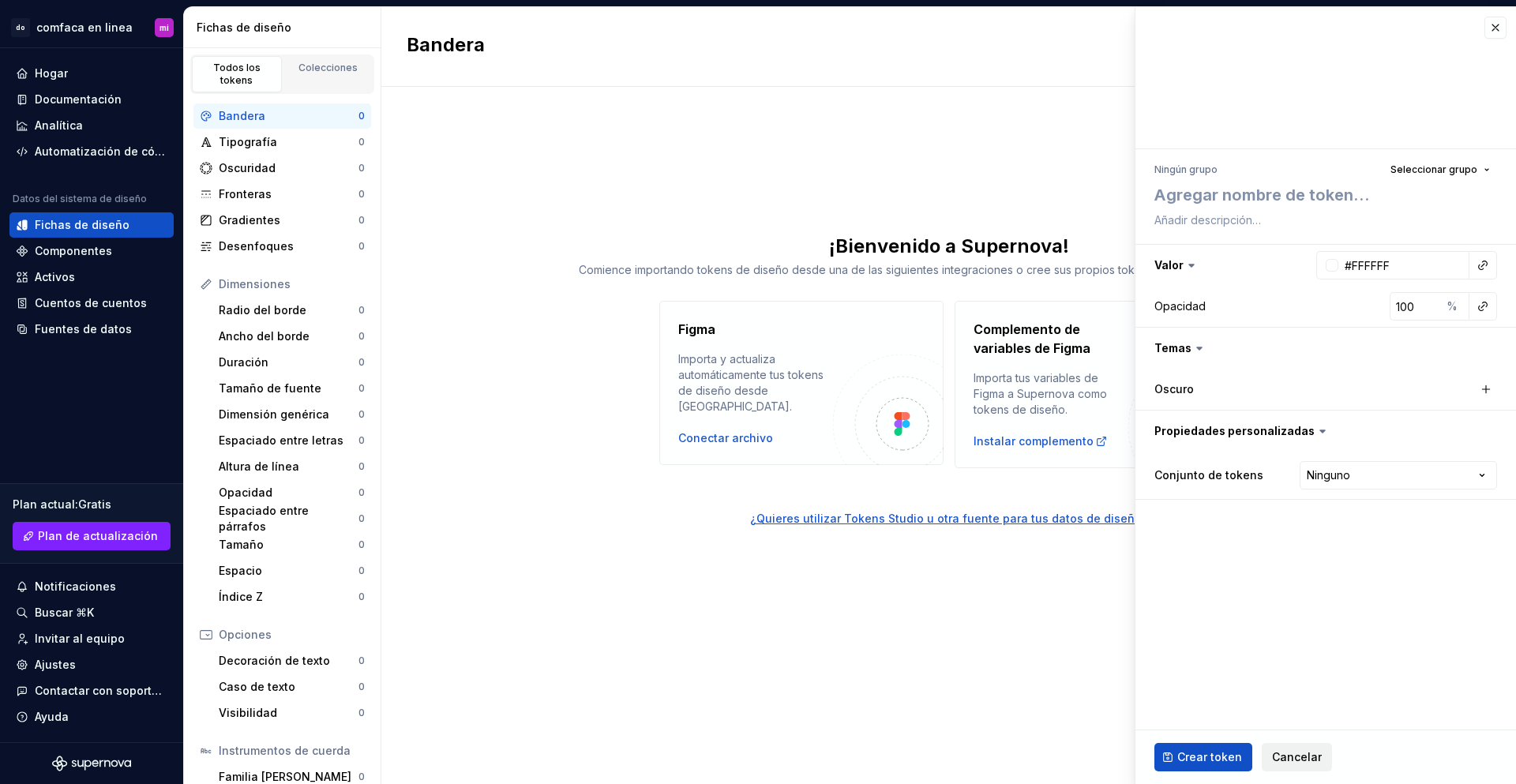
click at [1292, 758] on font "Cancelar" at bounding box center [1297, 756] width 49 height 13
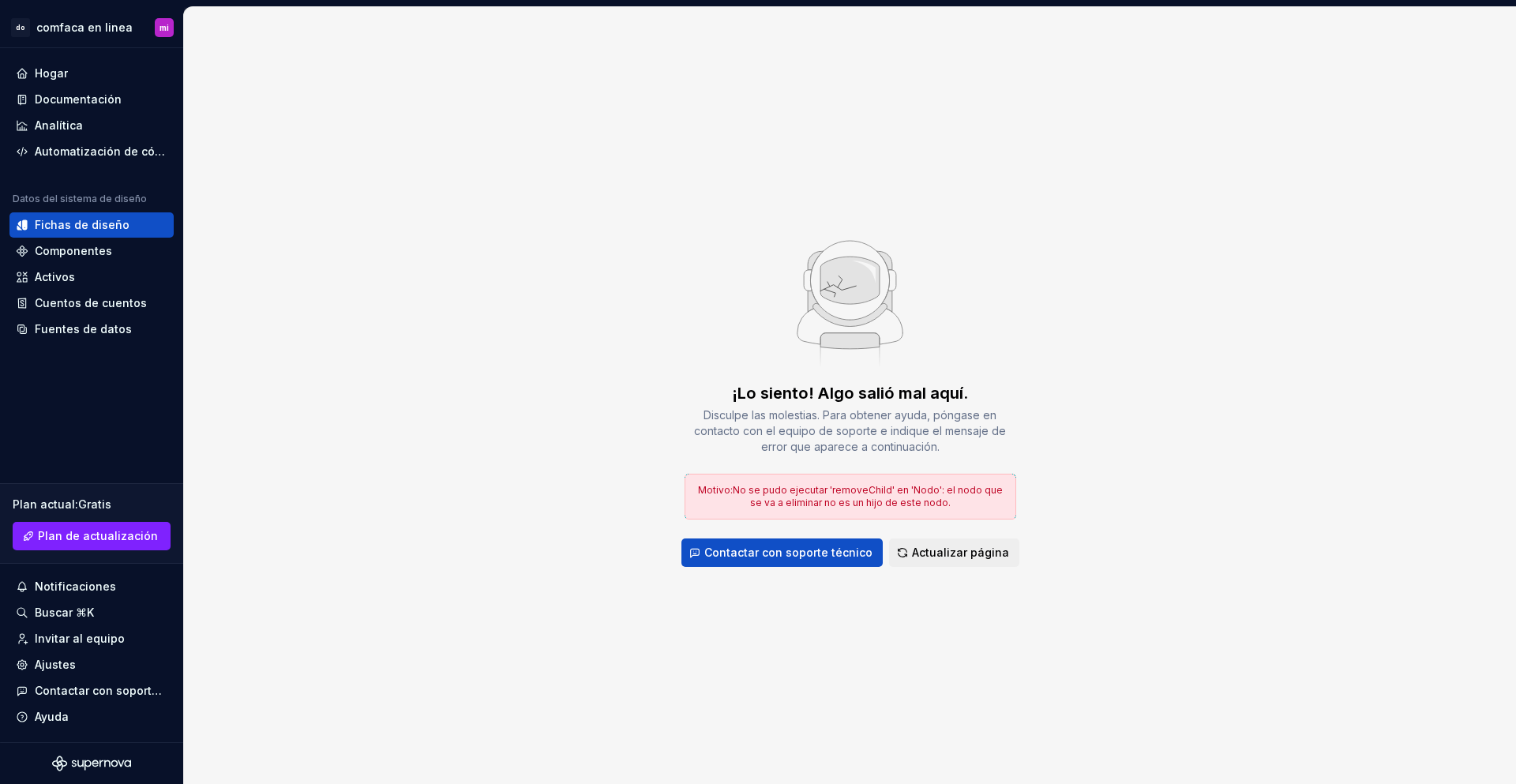
click at [920, 647] on div "¡Lo siento! Algo salió mal aquí. Disculpe las molestias. Para obtener ayuda, pó…" at bounding box center [850, 395] width 1332 height 776
click at [76, 216] on div "Fichas de diseño" at bounding box center [91, 225] width 165 height 26
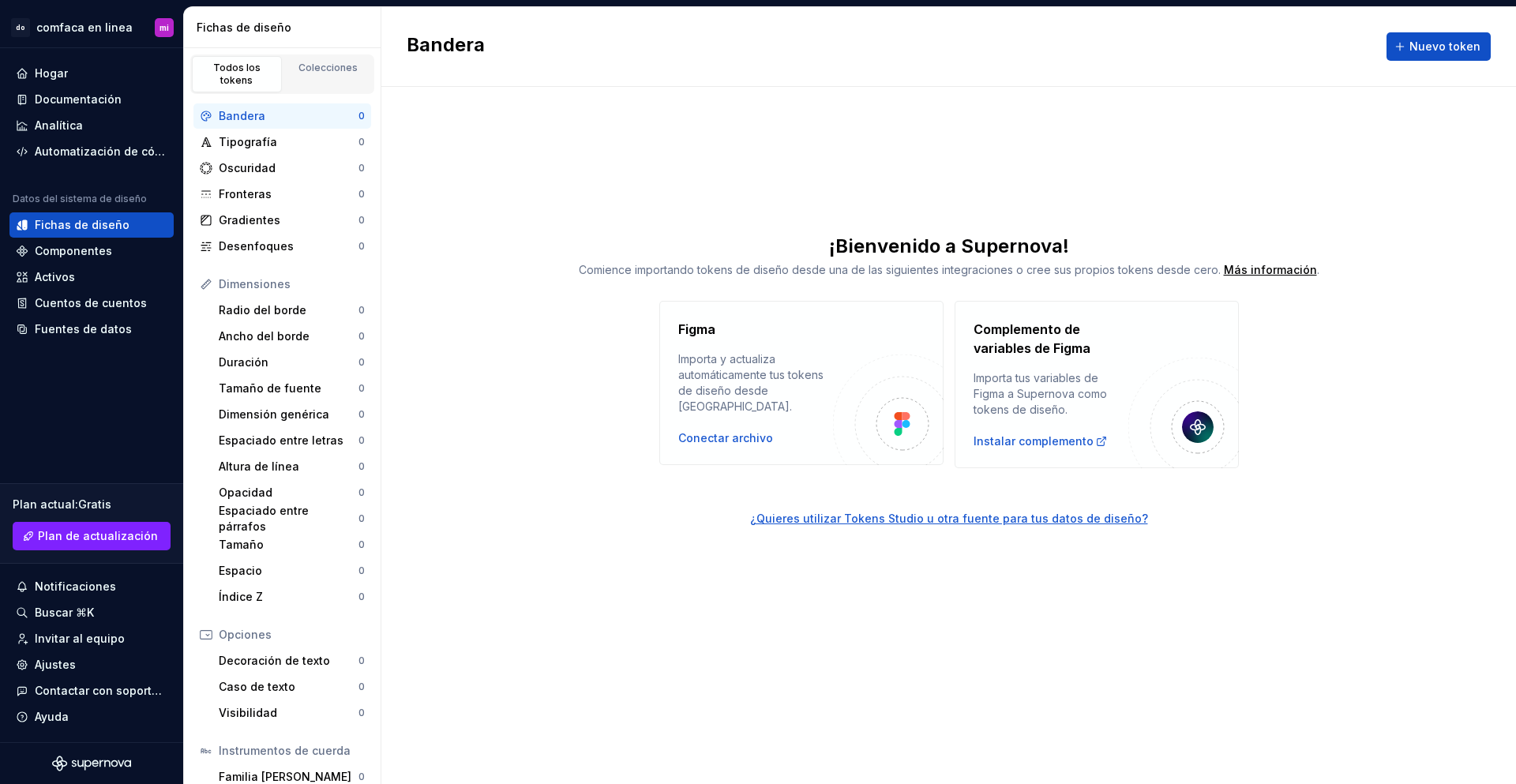
click at [512, 268] on div "Comience importando tokens de diseño desde una de las siguientes integraciones …" at bounding box center [949, 269] width 1134 height 16
click at [516, 524] on link "¿Quieres utilizar Tokens Studio u otra fuente para tus datos de diseño?" at bounding box center [949, 497] width 1134 height 58
click at [488, 180] on div "Bandera Nuevo token ¡Bienvenido a Supernova! Comience importando tokens de dise…" at bounding box center [949, 395] width 1134 height 776
click at [321, 68] on font "Colecciones" at bounding box center [328, 68] width 59 height 11
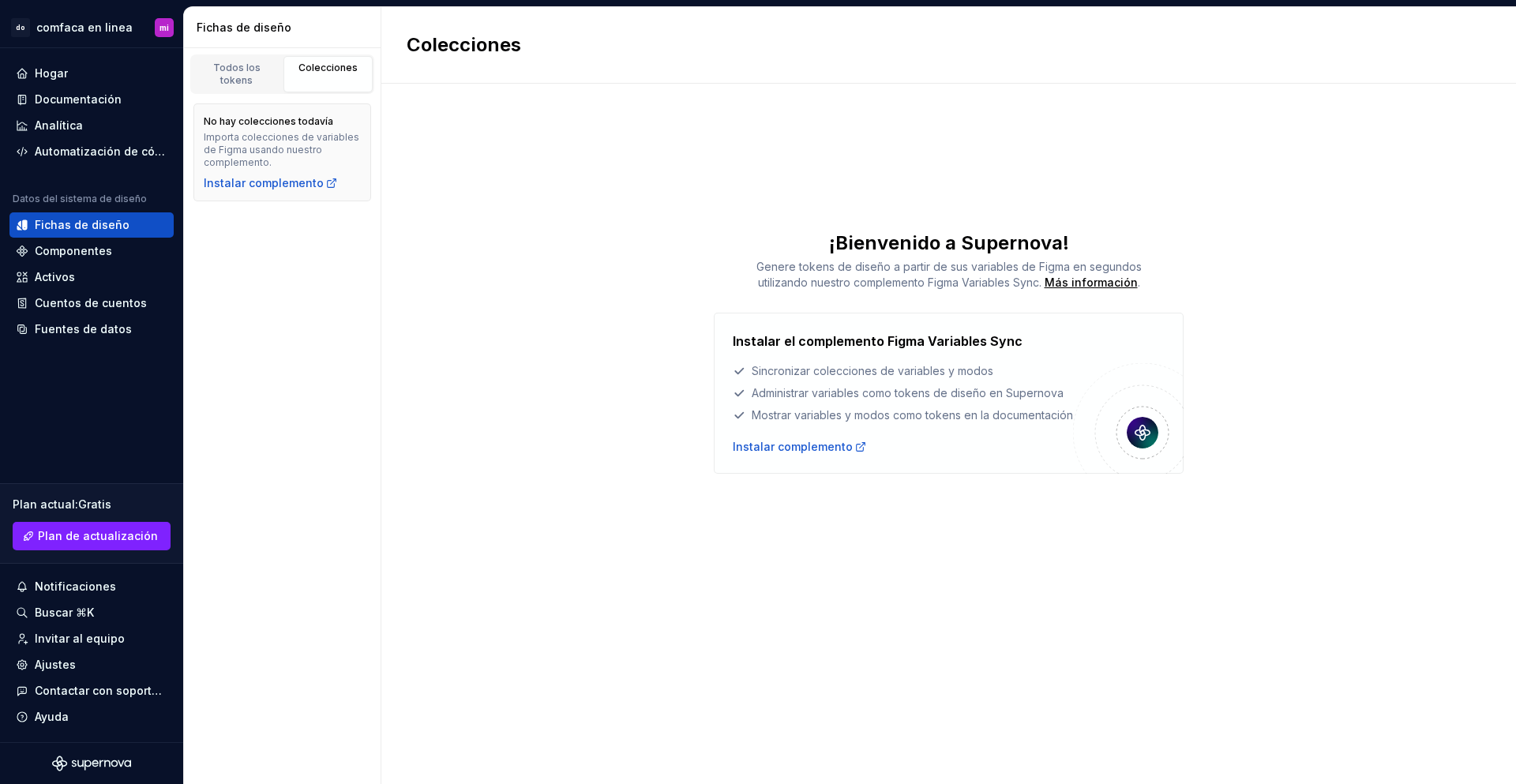
click at [507, 197] on div "Colecciones ¡Bienvenido a Supernova! Genere tokens de diseño a partir de sus va…" at bounding box center [949, 395] width 1134 height 776
click at [500, 438] on div "Colecciones ¡Bienvenido a Supernova! Genere tokens de diseño a partir de sus va…" at bounding box center [949, 395] width 1134 height 776
click at [253, 68] on font "Todos los tokens" at bounding box center [237, 74] width 48 height 25
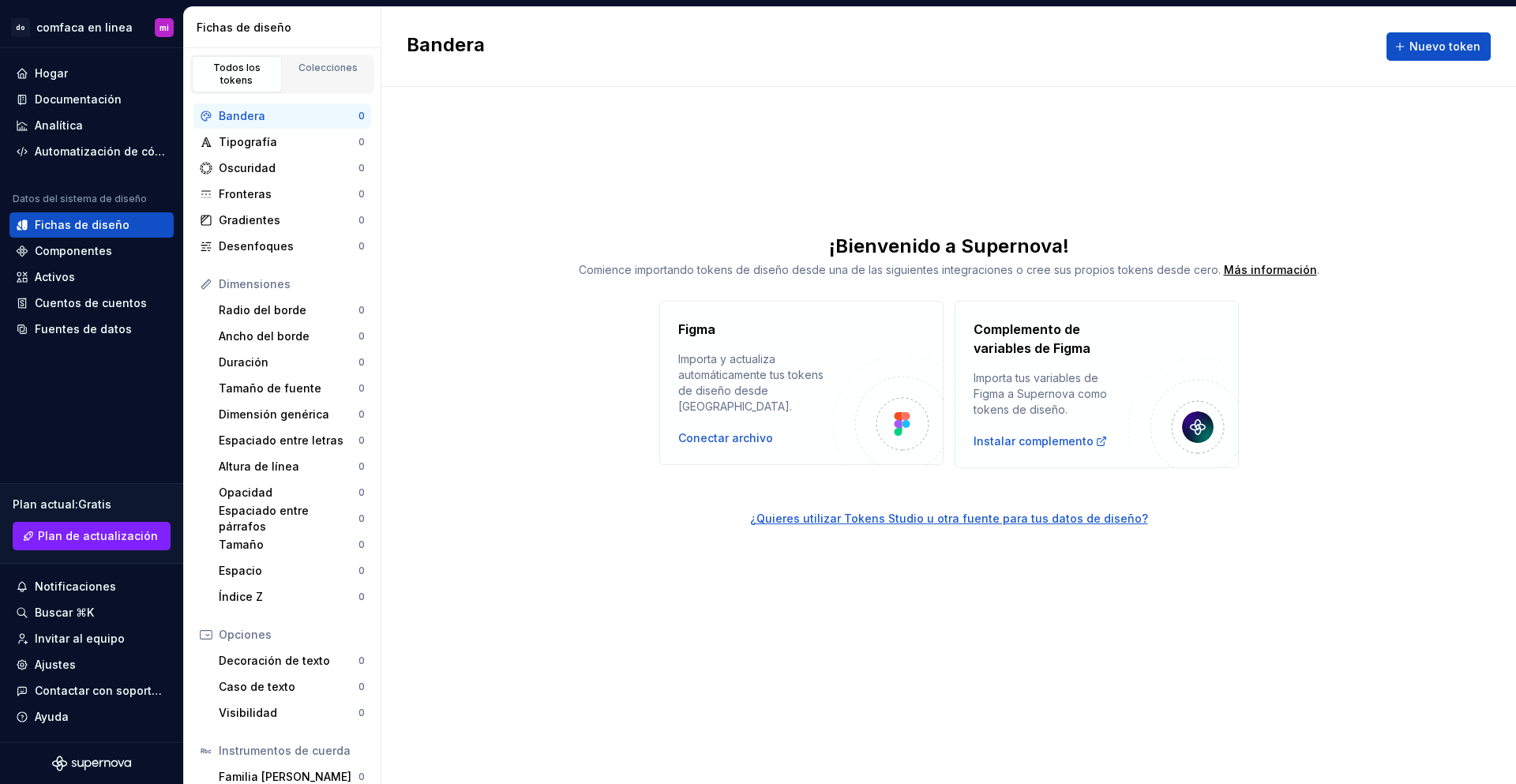
click at [506, 186] on div "Bandera Nuevo token ¡Bienvenido a Supernova! Comience importando tokens de dise…" at bounding box center [949, 395] width 1134 height 776
click at [63, 128] on font "Analítica" at bounding box center [59, 125] width 49 height 13
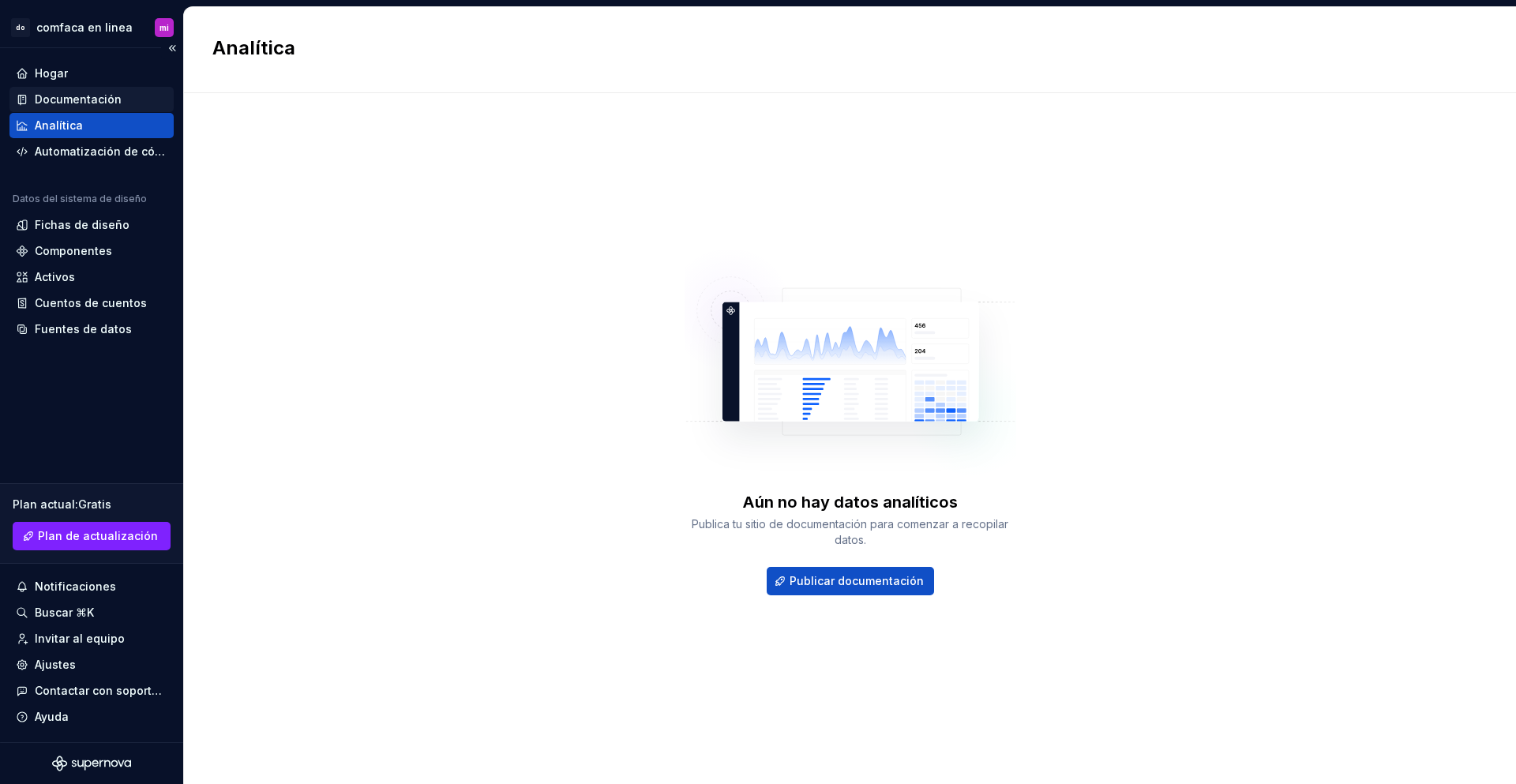
click at [64, 96] on font "Documentación" at bounding box center [78, 99] width 87 height 13
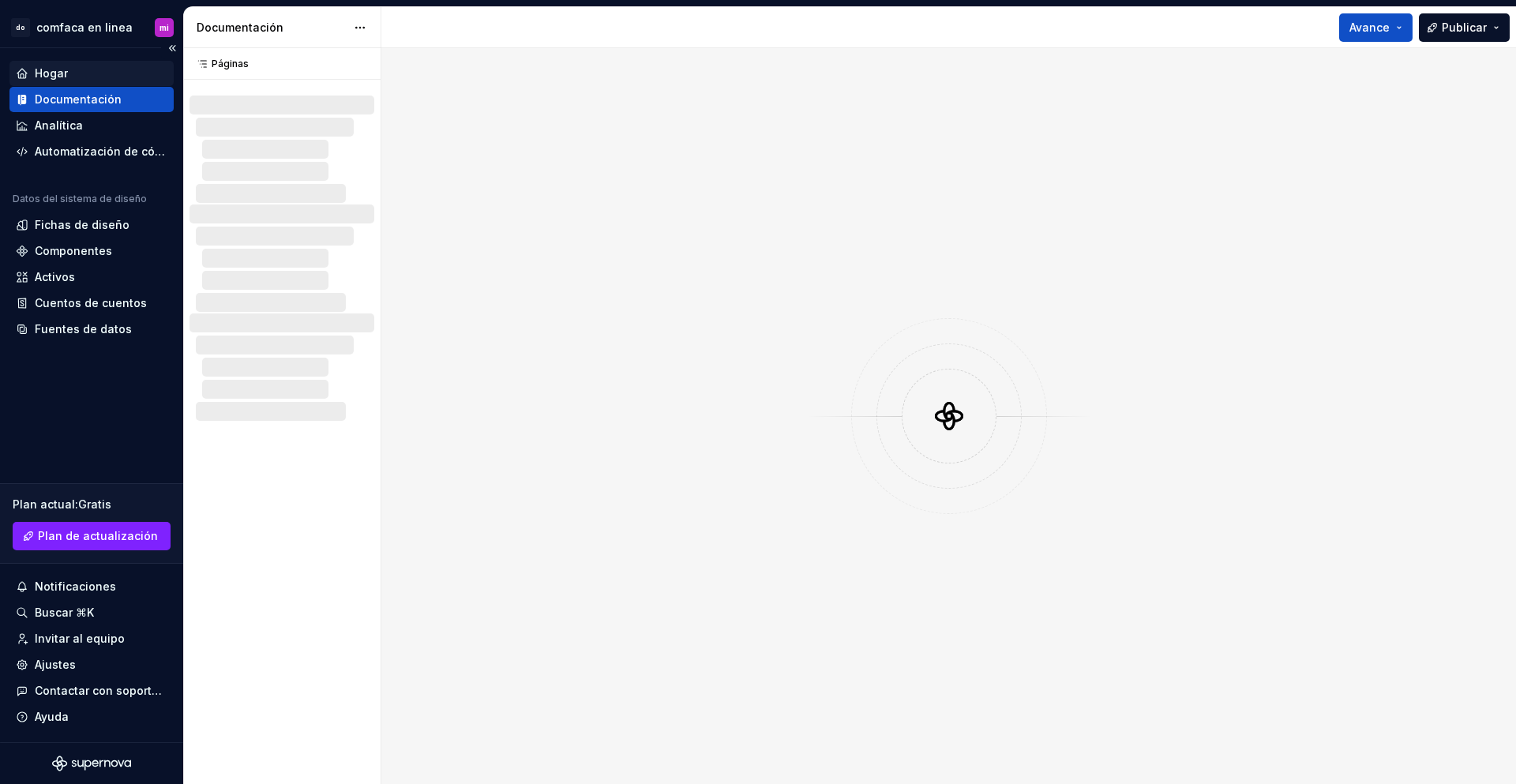
type textarea "*"
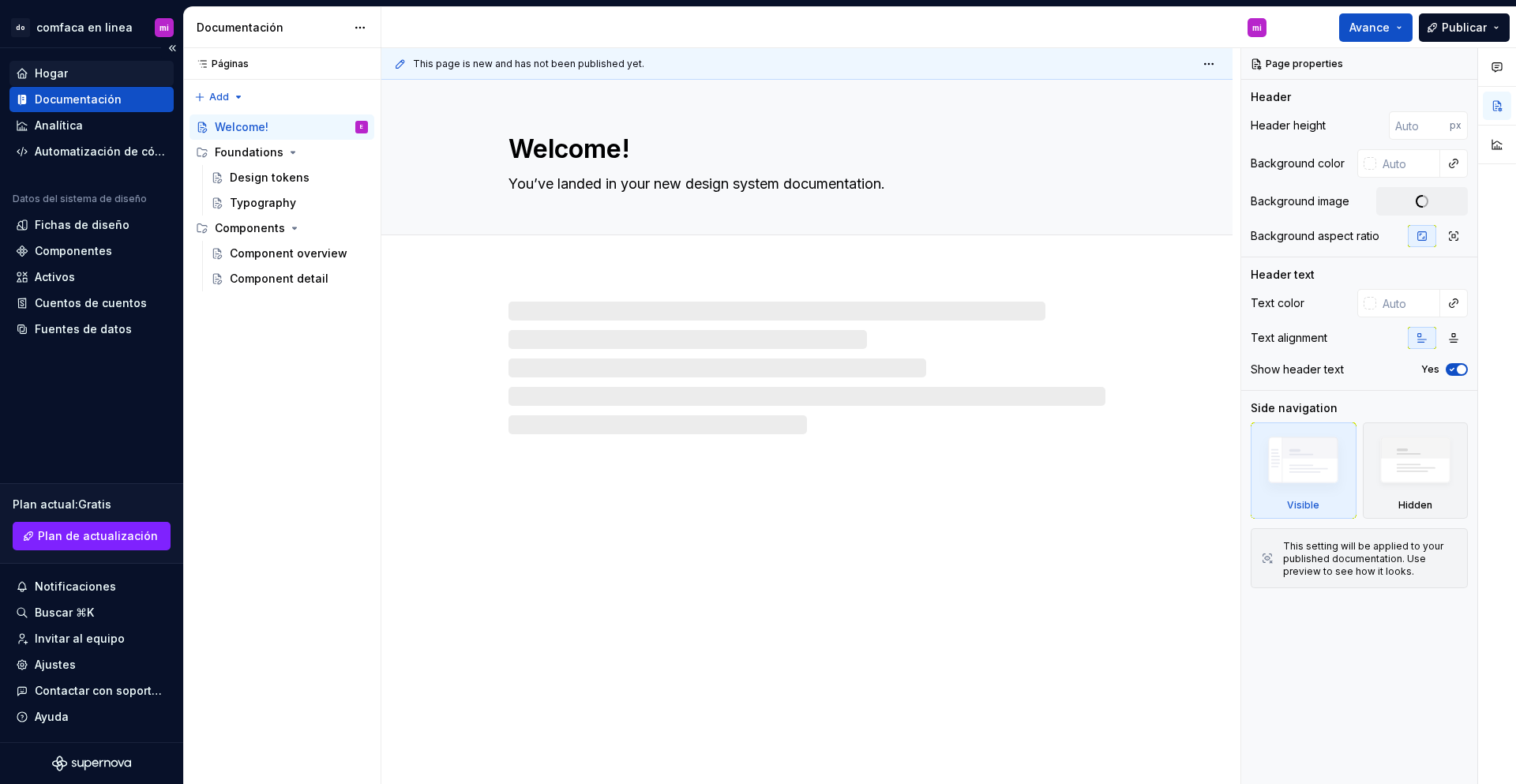
click at [52, 72] on font "Hogar" at bounding box center [51, 73] width 33 height 13
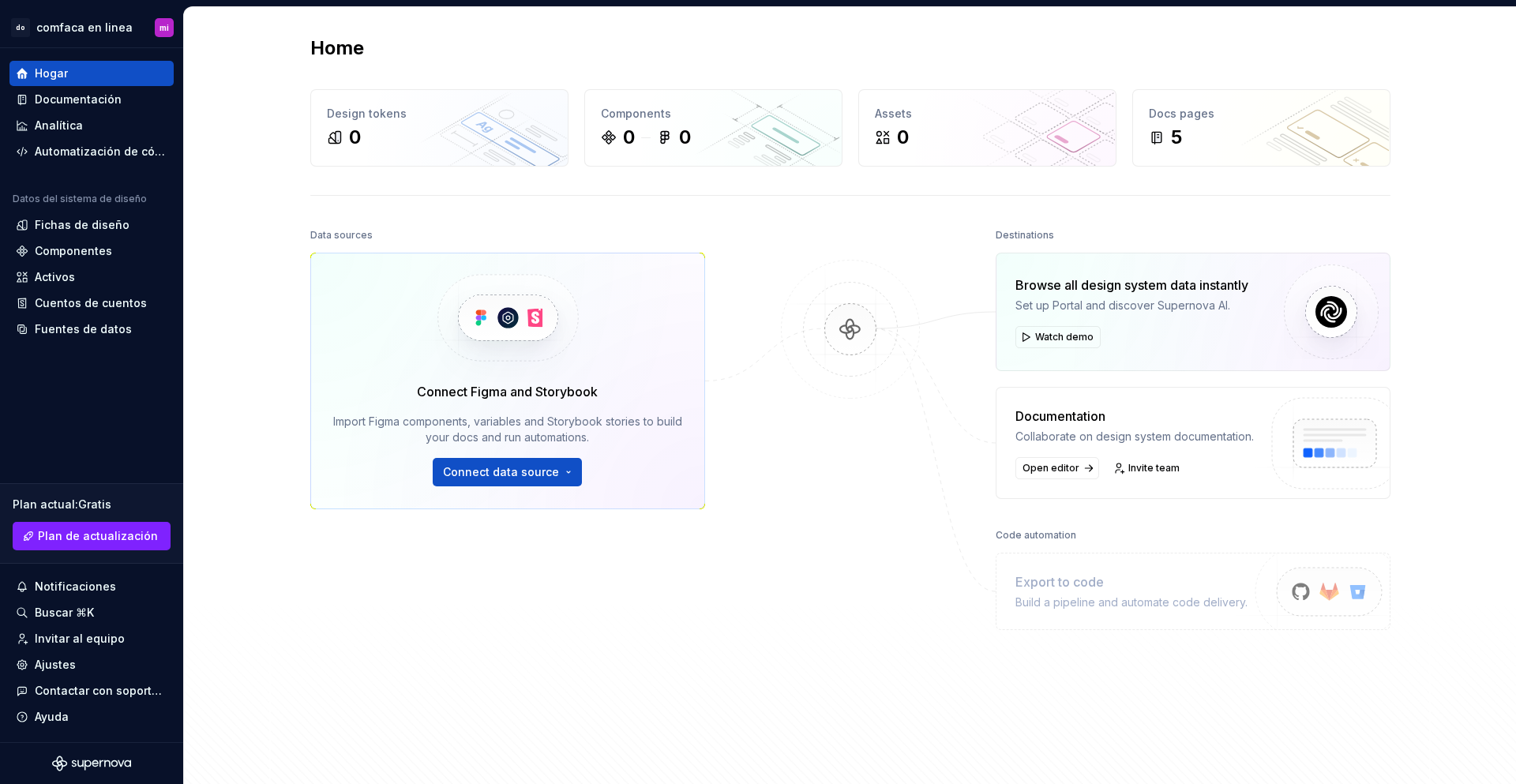
click at [663, 584] on div "Data sources Connect Figma and Storybook Import Figma components, variables and…" at bounding box center [507, 460] width 395 height 470
click at [735, 621] on div "Data sources Connect Figma and Storybook Import Figma components, variables and…" at bounding box center [850, 491] width 1080 height 534
click at [490, 627] on div "Data sources Connect Figma and Storybook Import Figma components, variables and…" at bounding box center [507, 460] width 395 height 470
click at [537, 652] on div "Data sources Connect Figma and Storybook Import Figma components, variables and…" at bounding box center [507, 460] width 395 height 470
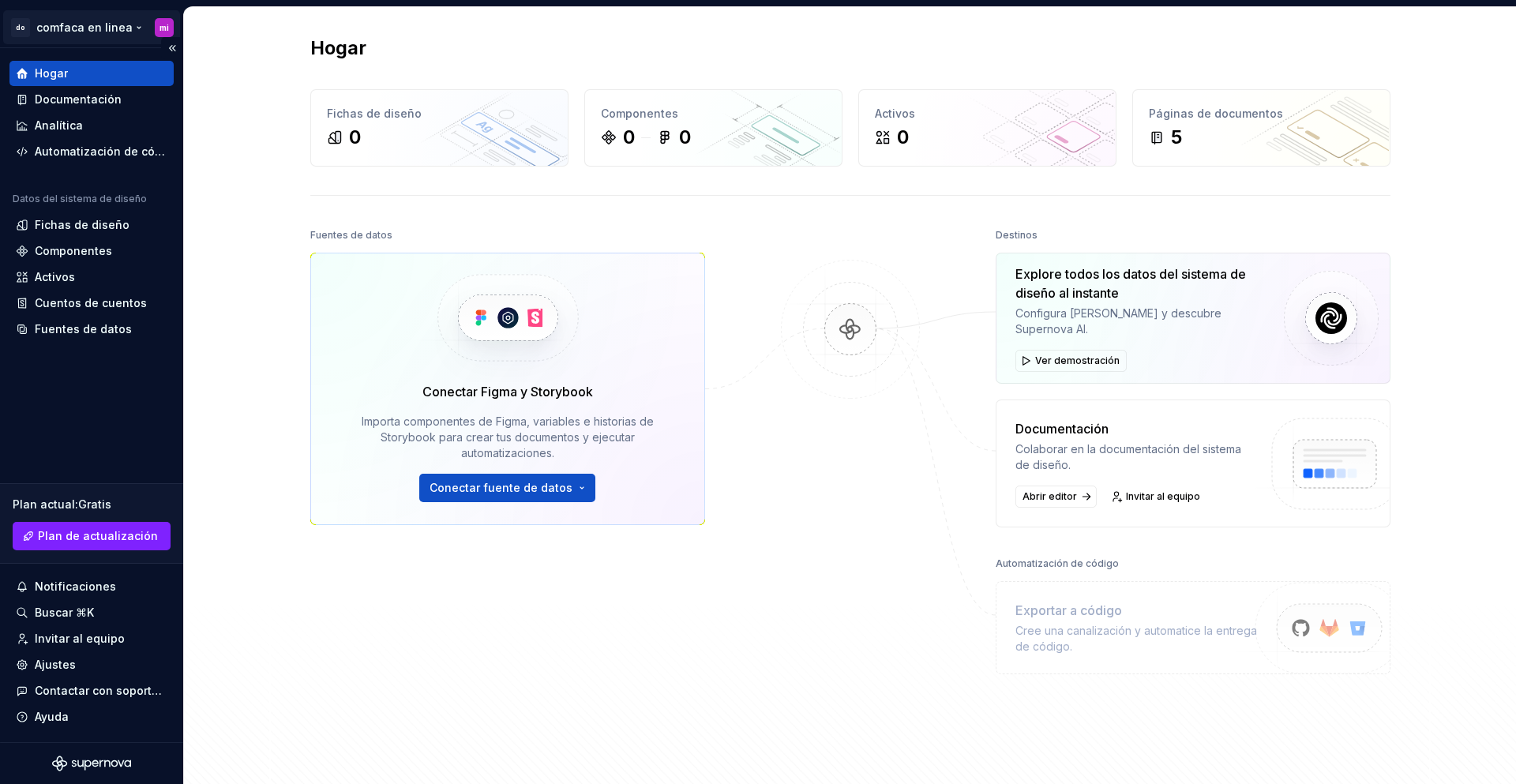
click at [92, 32] on html "Texto original Valora esta traducción Tu opinión servirá para ayudar a mejorar …" at bounding box center [758, 392] width 1516 height 784
click at [318, 663] on html "Texto original Valora esta traducción Tu opinión servirá para ayudar a mejorar …" at bounding box center [758, 392] width 1516 height 784
click at [100, 412] on div "Hogar Documentación Analítica Automatización de código Datos del sistema de dis…" at bounding box center [91, 395] width 183 height 694
